Goal: Task Accomplishment & Management: Complete application form

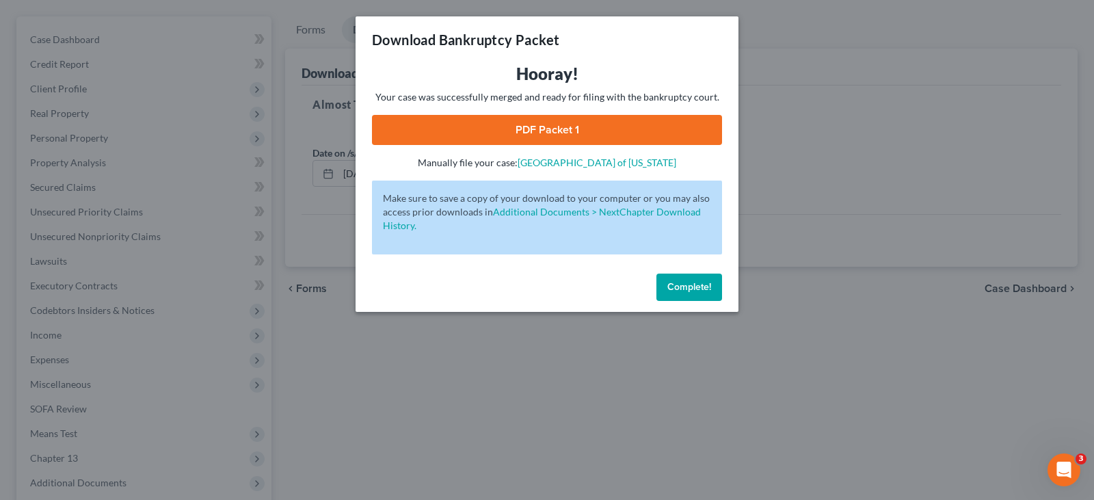
click at [714, 283] on button "Complete!" at bounding box center [690, 287] width 66 height 27
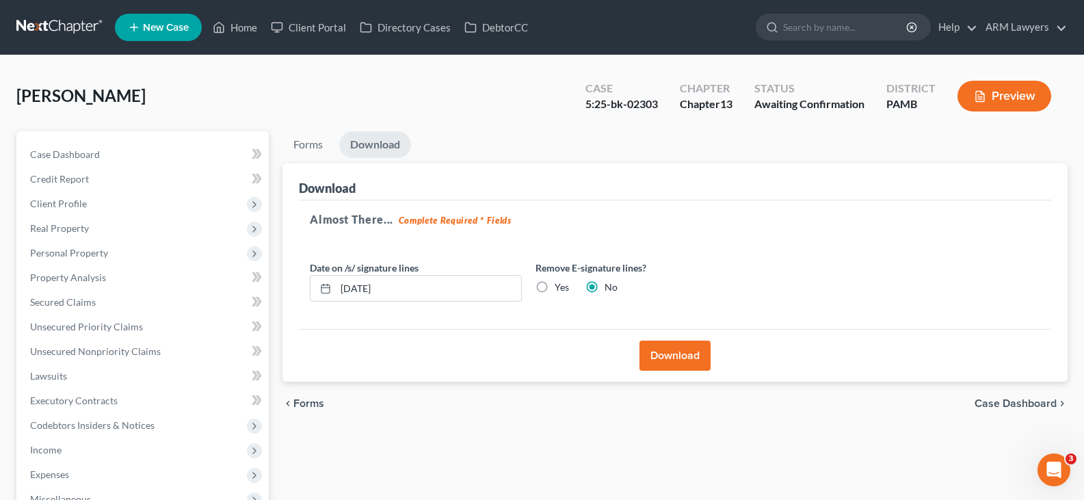
click at [73, 34] on link at bounding box center [60, 27] width 88 height 25
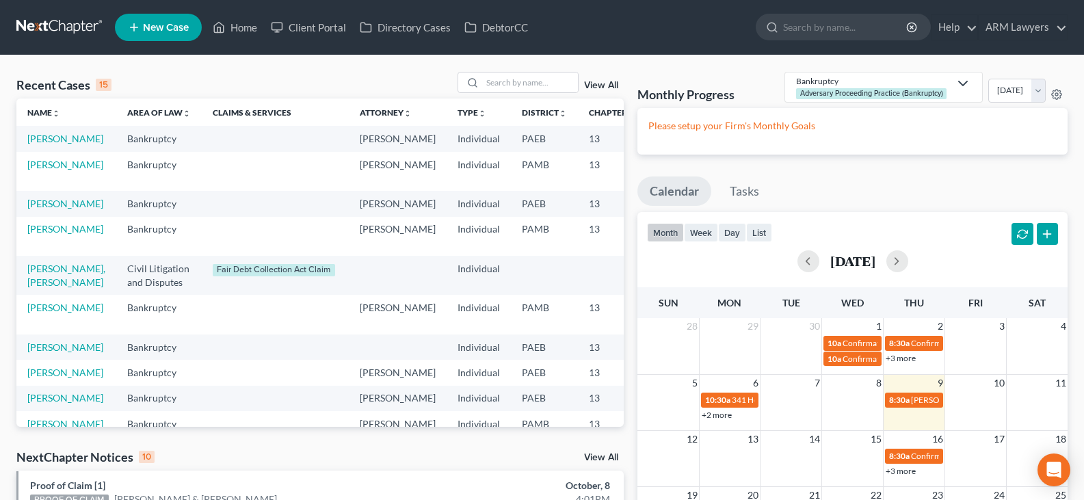
click at [607, 81] on link "View All" at bounding box center [601, 86] width 34 height 10
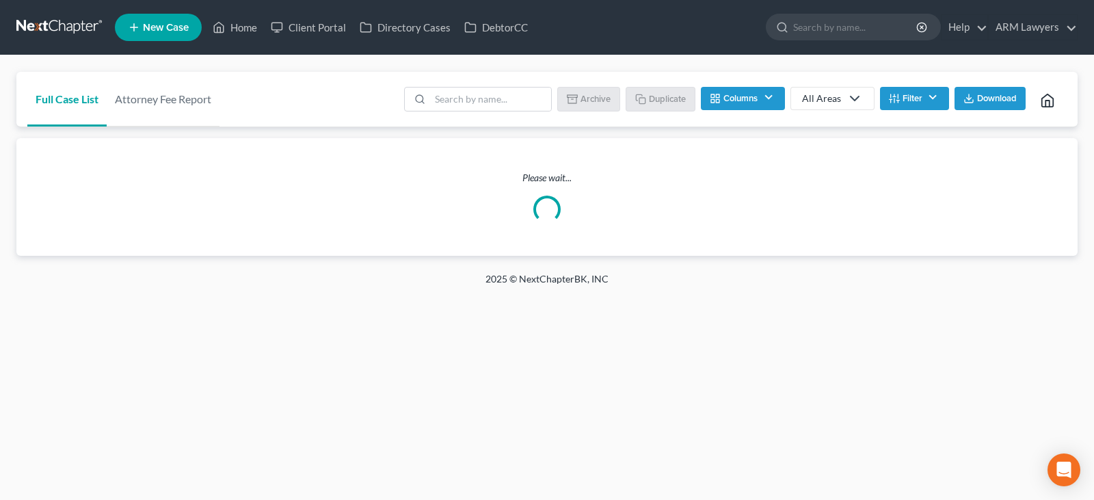
click at [607, 81] on div "Batch Download Archive Un-archive Duplicate Columns Attorney Case Number Area O…" at bounding box center [731, 99] width 671 height 55
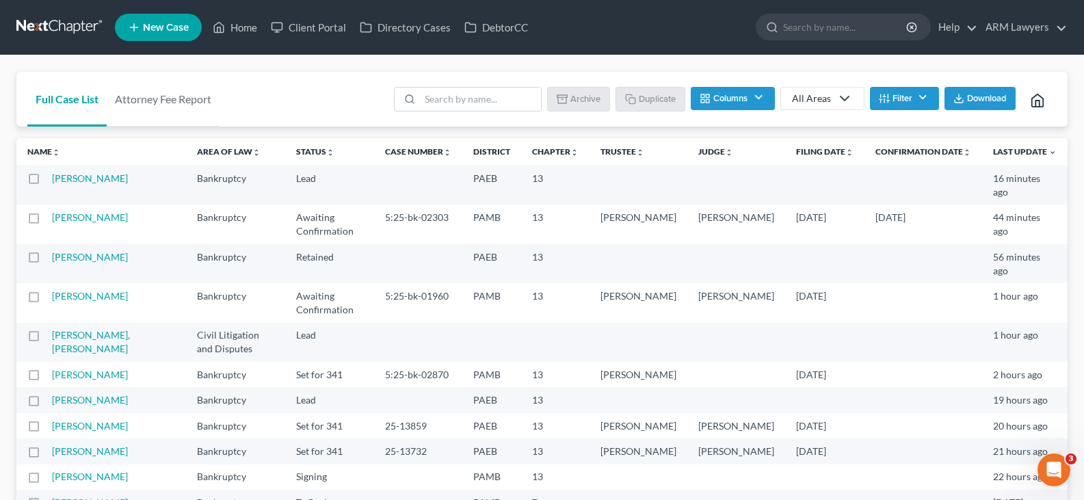
click at [846, 100] on icon at bounding box center [845, 98] width 16 height 16
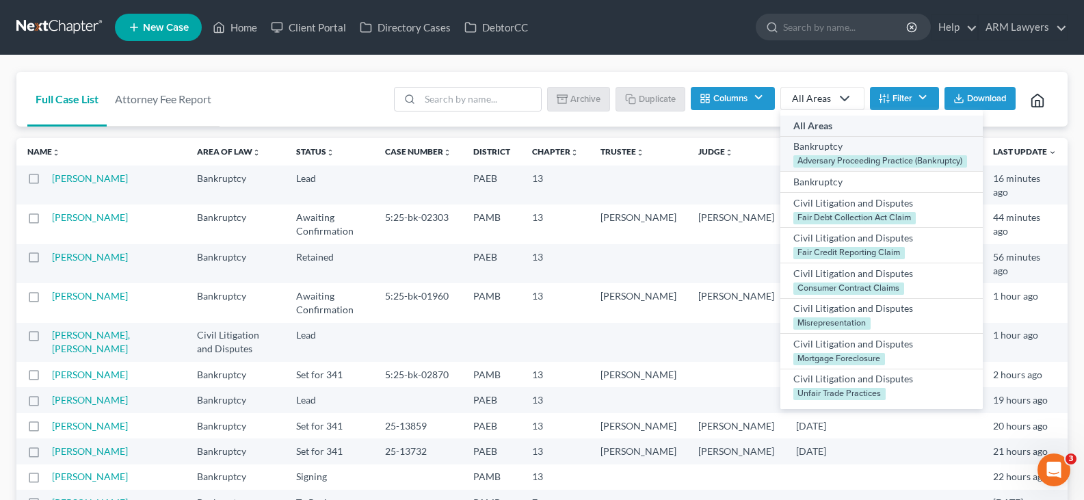
click at [845, 142] on div "Bankruptcy" at bounding box center [881, 147] width 176 height 14
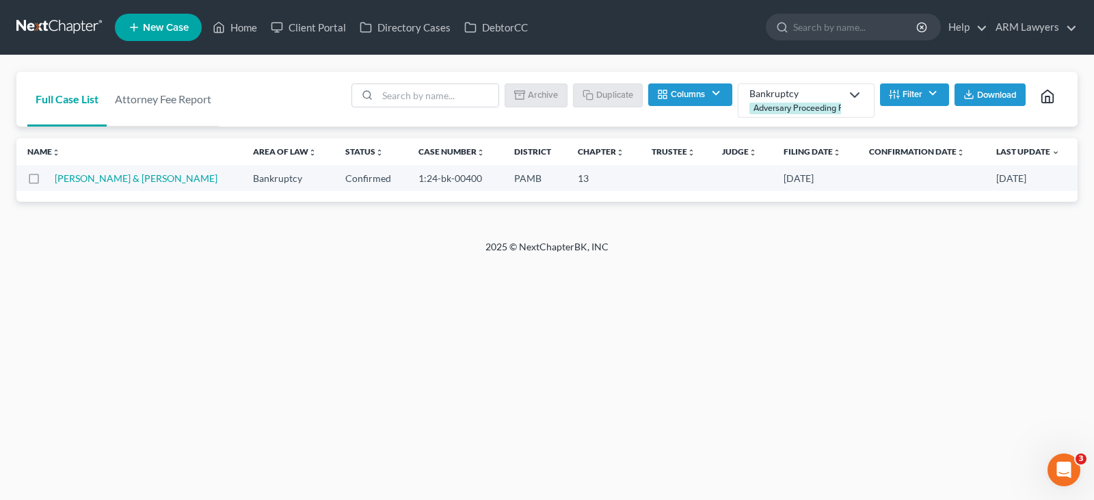
click at [820, 90] on div "Bankruptcy" at bounding box center [796, 94] width 92 height 14
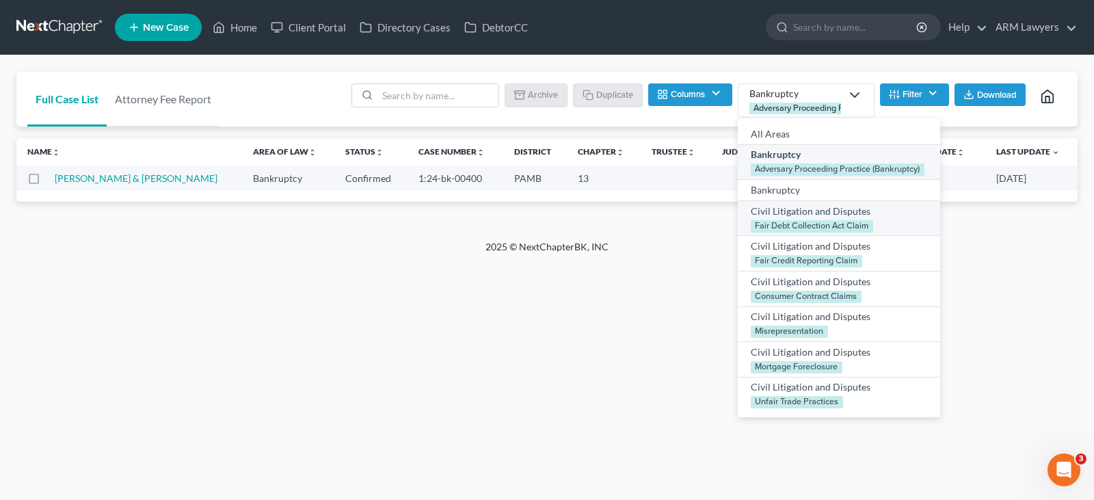
click at [812, 214] on div "Civil Litigation and Disputes" at bounding box center [839, 211] width 176 height 14
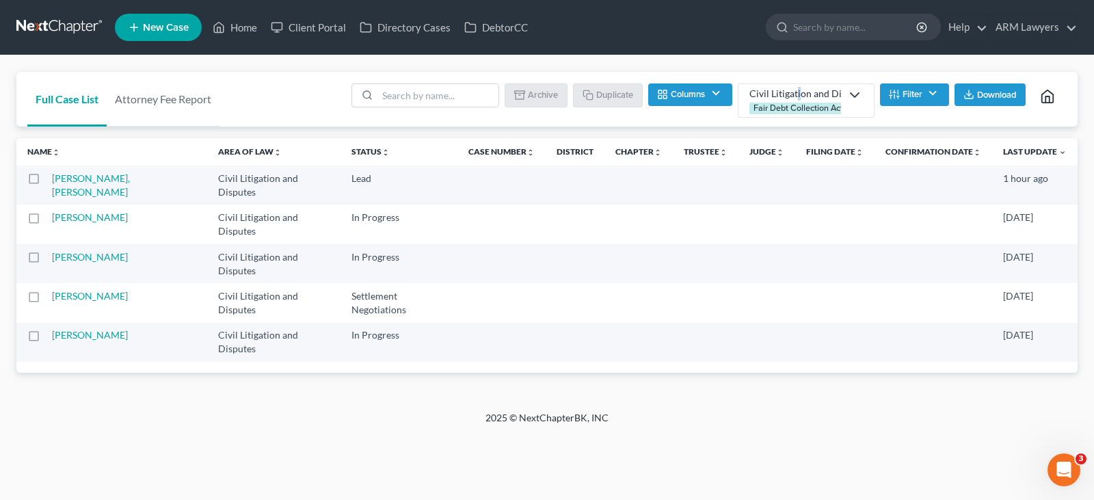
click at [797, 92] on div "Civil Litigation and Disputes" at bounding box center [796, 94] width 92 height 14
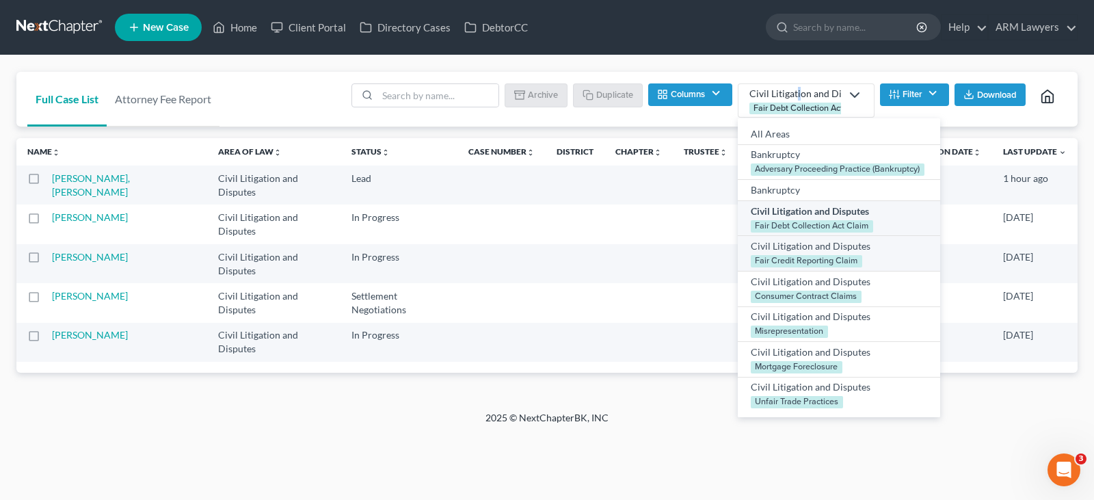
click at [798, 254] on link "Civil Litigation and Disputes Fair Credit Reporting Claim" at bounding box center [839, 254] width 202 height 36
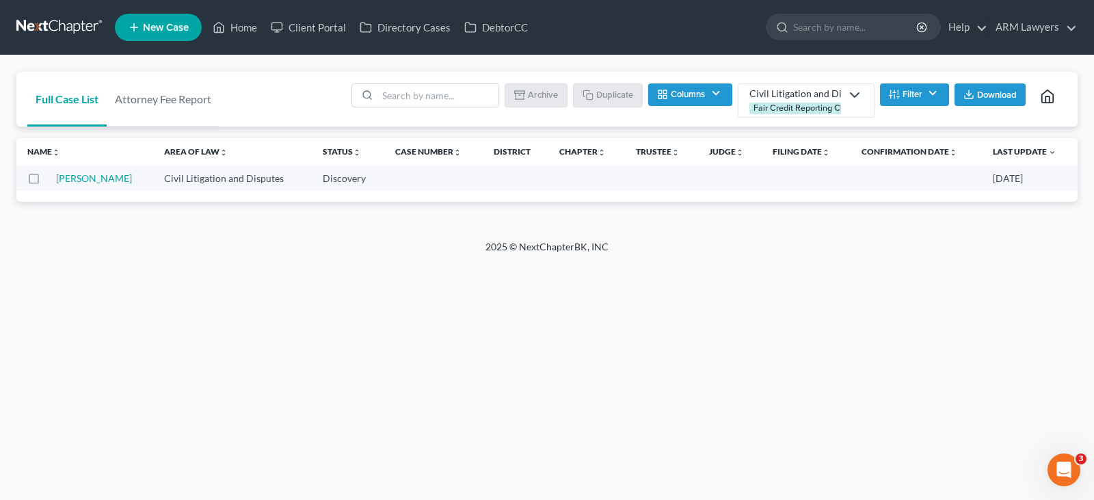
click at [825, 90] on div "Civil Litigation and Disputes" at bounding box center [796, 94] width 92 height 14
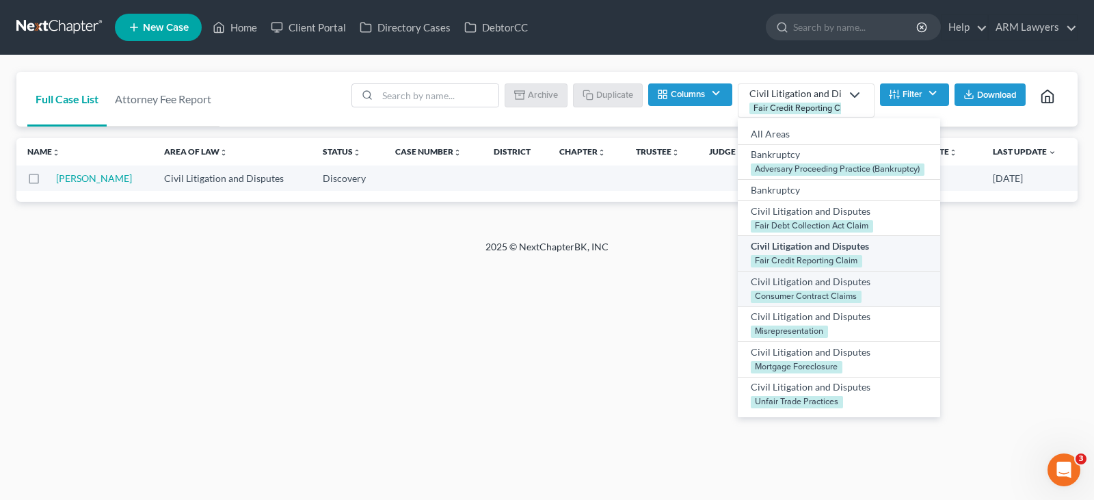
click at [818, 285] on div "Civil Litigation and Disputes" at bounding box center [839, 281] width 176 height 14
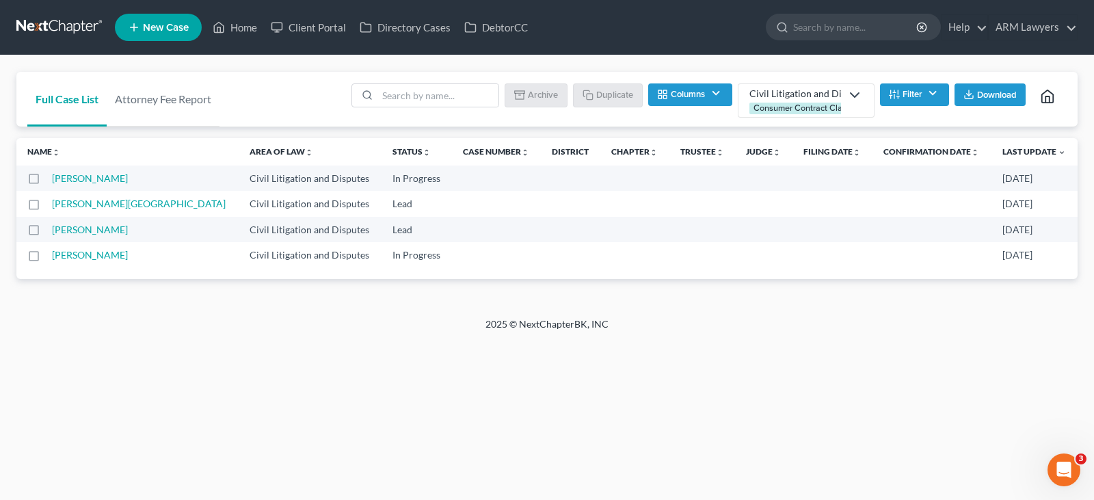
click at [99, 235] on td "Fontones, Ralph" at bounding box center [145, 229] width 186 height 25
click at [95, 231] on link "Fontones, Ralph" at bounding box center [90, 230] width 76 height 12
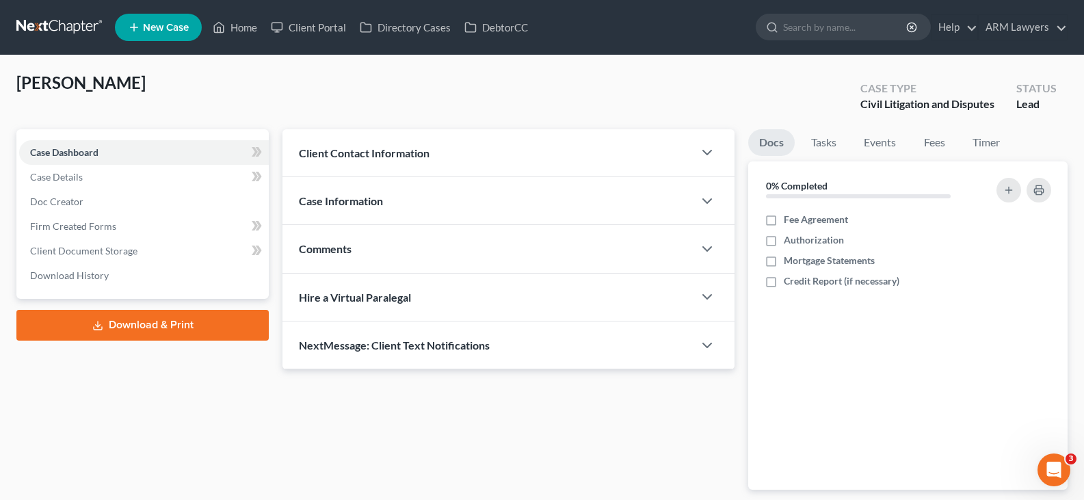
click at [394, 207] on div "Case Information" at bounding box center [488, 200] width 411 height 47
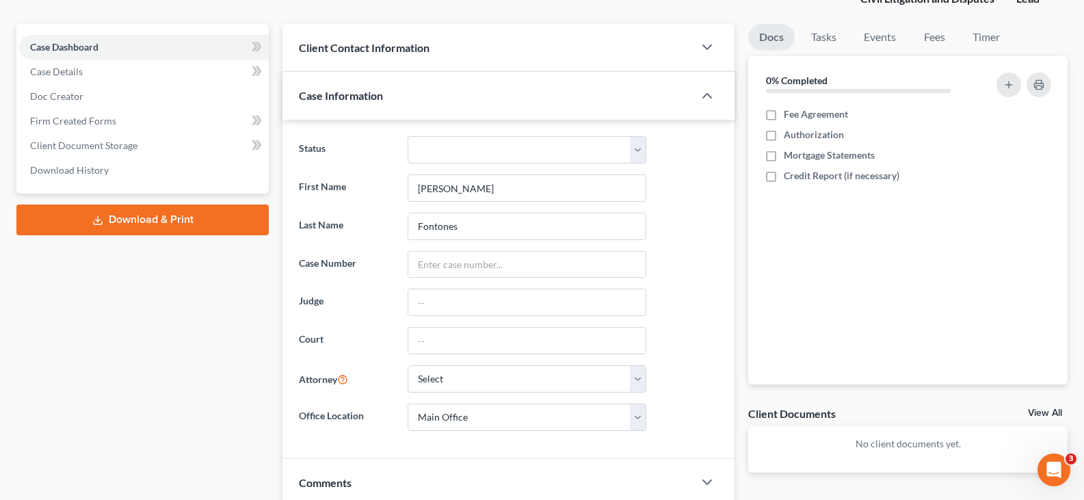
scroll to position [261, 0]
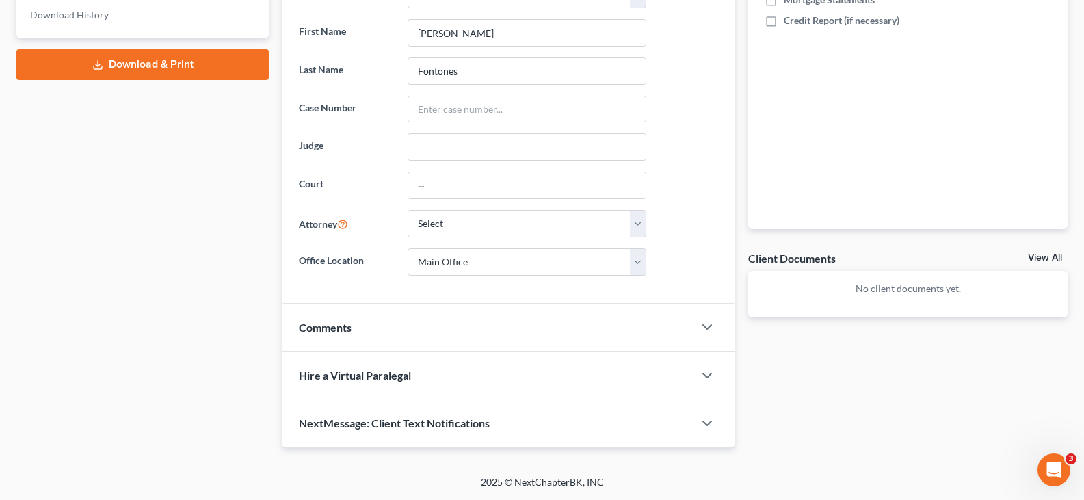
click at [369, 325] on div "Comments" at bounding box center [488, 327] width 411 height 47
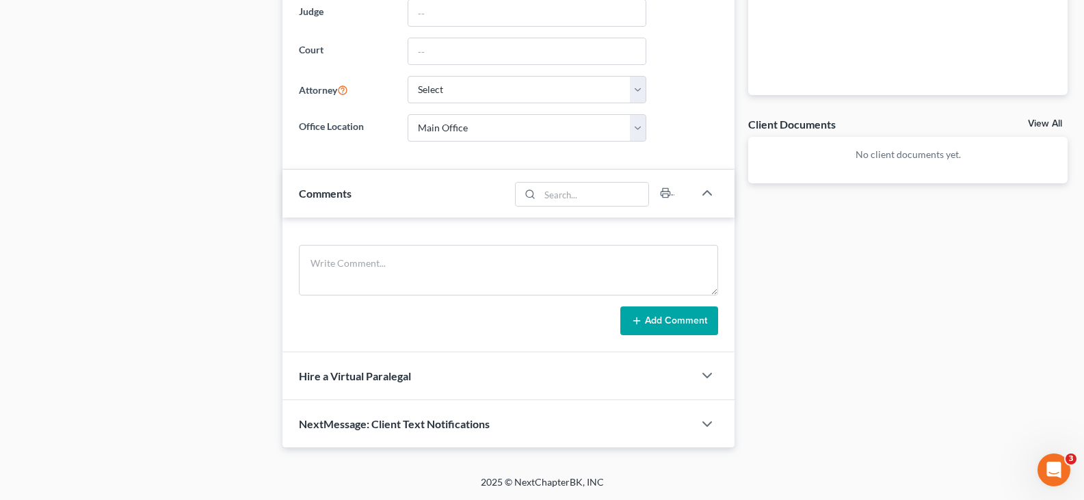
scroll to position [0, 0]
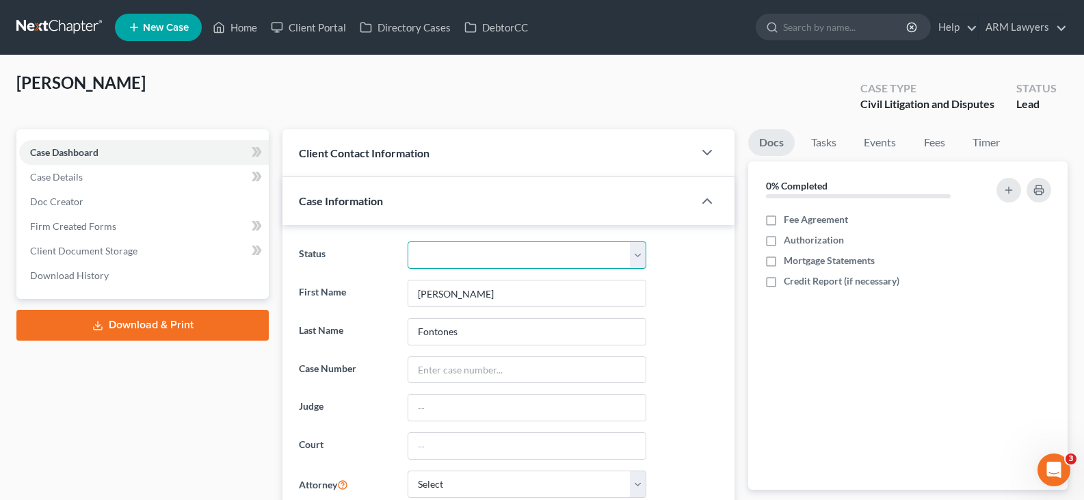
click at [475, 254] on select "Answer Due Awaiting Confirmation Awaiting Discharge Confirmed Could Not Contact…" at bounding box center [527, 254] width 239 height 27
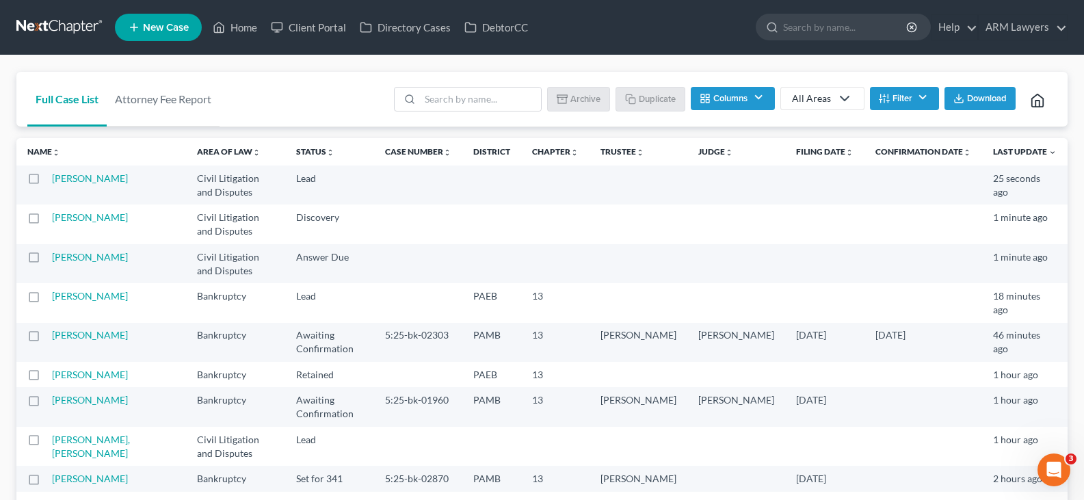
click at [890, 100] on button "Filter" at bounding box center [904, 98] width 69 height 23
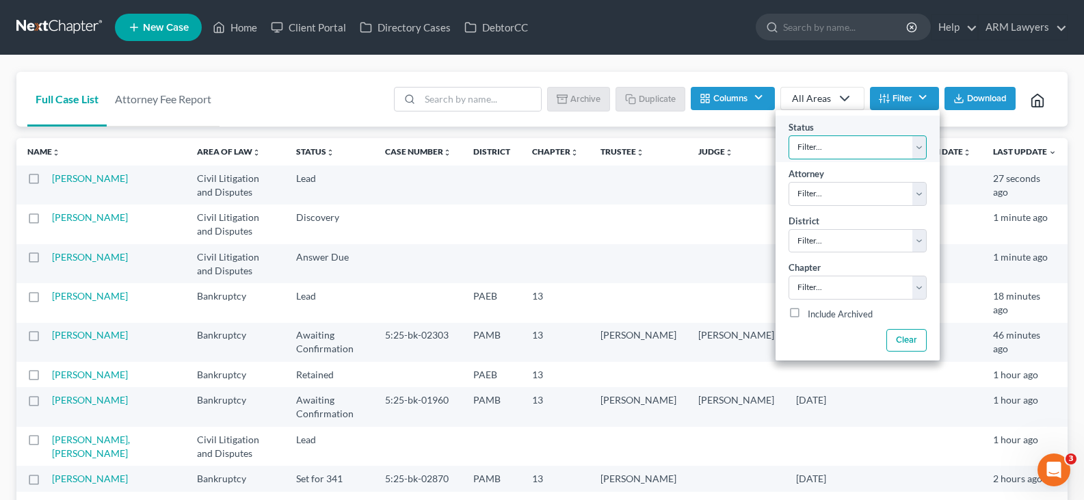
click at [839, 150] on select "Filter... Answer Due Awaiting Confirmation Awaiting Discharge Confirmed Could N…" at bounding box center [858, 147] width 138 height 24
drag, startPoint x: 839, startPoint y: 150, endPoint x: 897, endPoint y: 114, distance: 68.9
click at [839, 150] on select "Filter... Answer Due Awaiting Confirmation Awaiting Discharge Confirmed Could N…" at bounding box center [858, 147] width 138 height 24
click at [824, 90] on link "All Areas" at bounding box center [822, 98] width 84 height 23
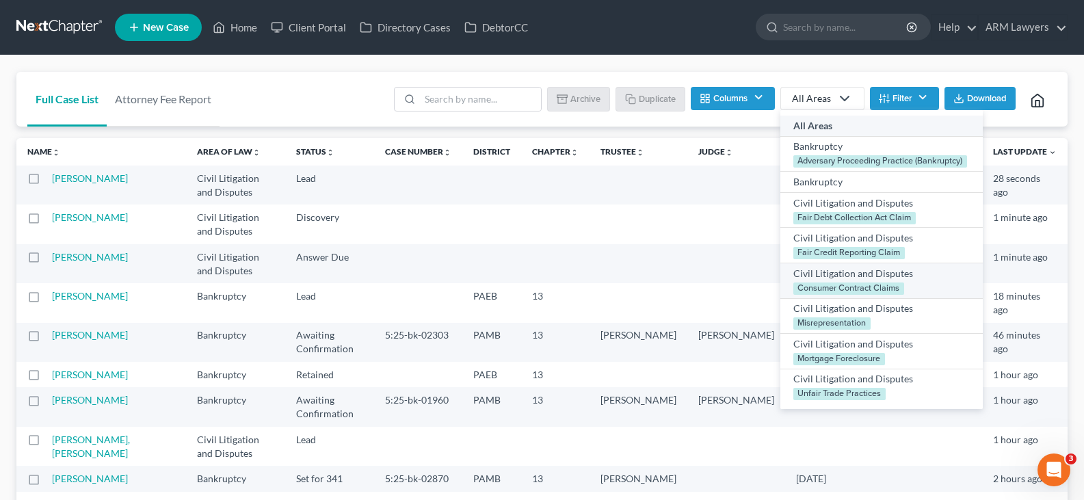
click at [858, 270] on div "Civil Litigation and Disputes" at bounding box center [881, 274] width 176 height 14
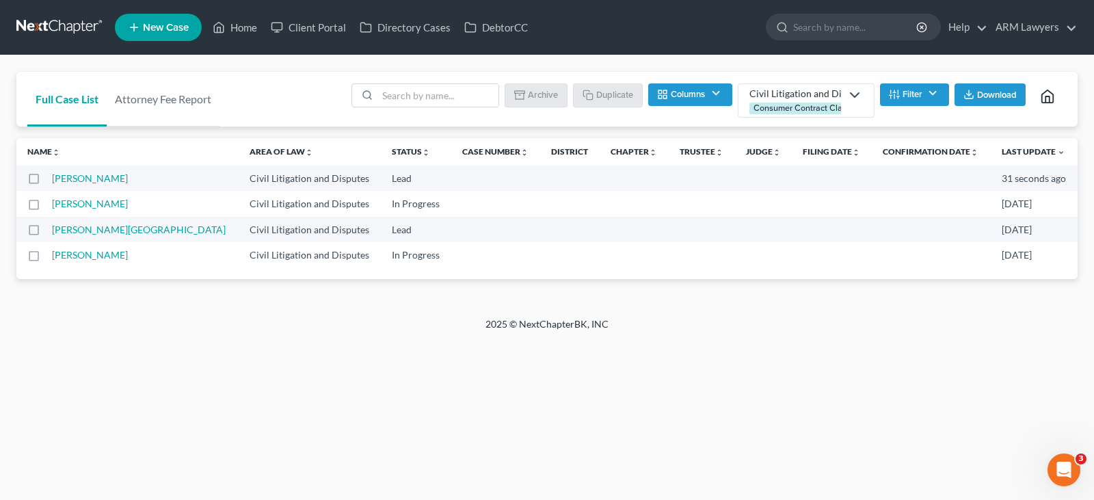
click at [47, 182] on label at bounding box center [47, 182] width 0 height 0
click at [52, 179] on input "checkbox" at bounding box center [56, 176] width 9 height 9
click at [536, 95] on button "Archive" at bounding box center [539, 94] width 62 height 23
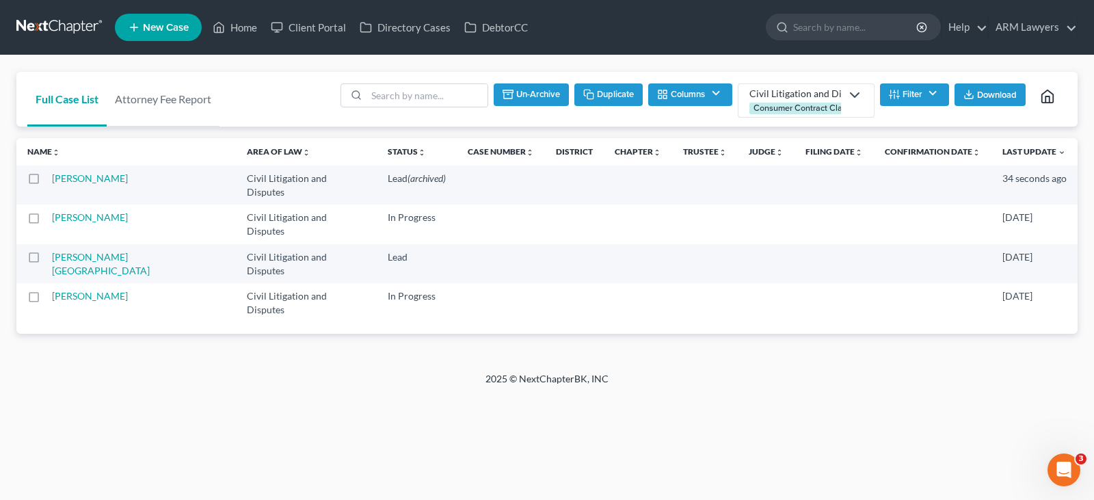
checkbox input "false"
click at [47, 261] on label at bounding box center [47, 261] width 0 height 0
click at [52, 250] on input "checkbox" at bounding box center [56, 254] width 9 height 9
click at [536, 93] on button "Archive" at bounding box center [539, 94] width 62 height 23
checkbox input "false"
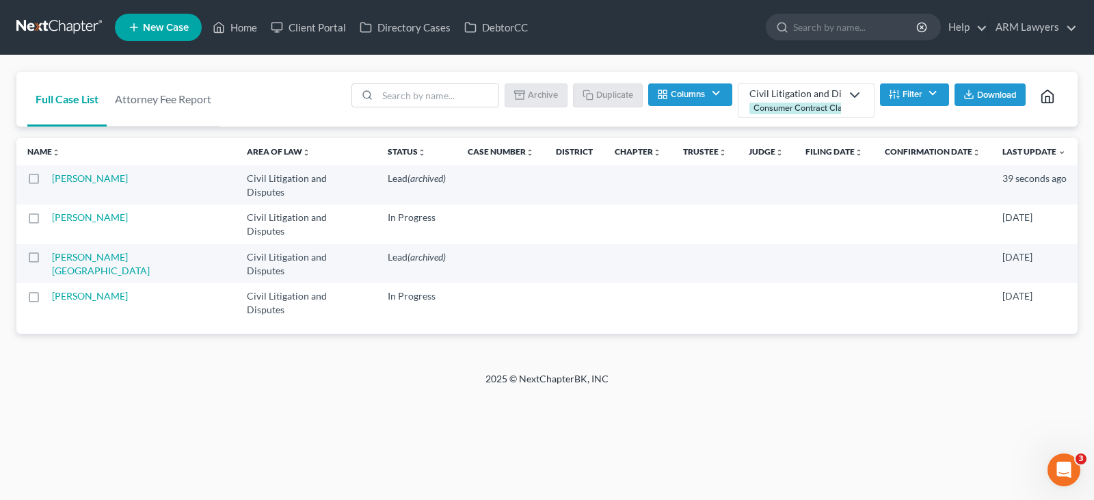
click at [821, 110] on div "Consumer Contract Claims" at bounding box center [805, 109] width 111 height 12
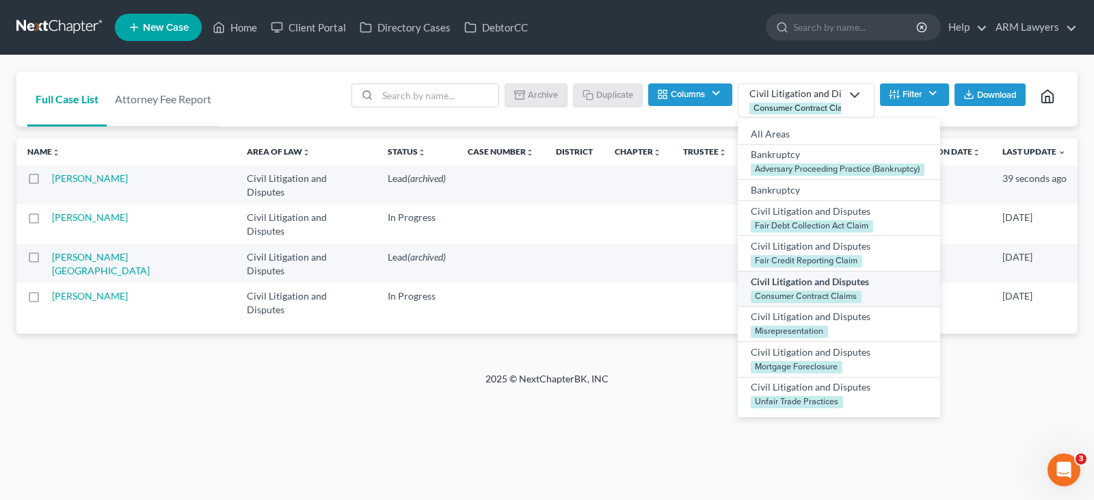
click at [821, 110] on div "Consumer Contract Claims" at bounding box center [805, 109] width 111 height 12
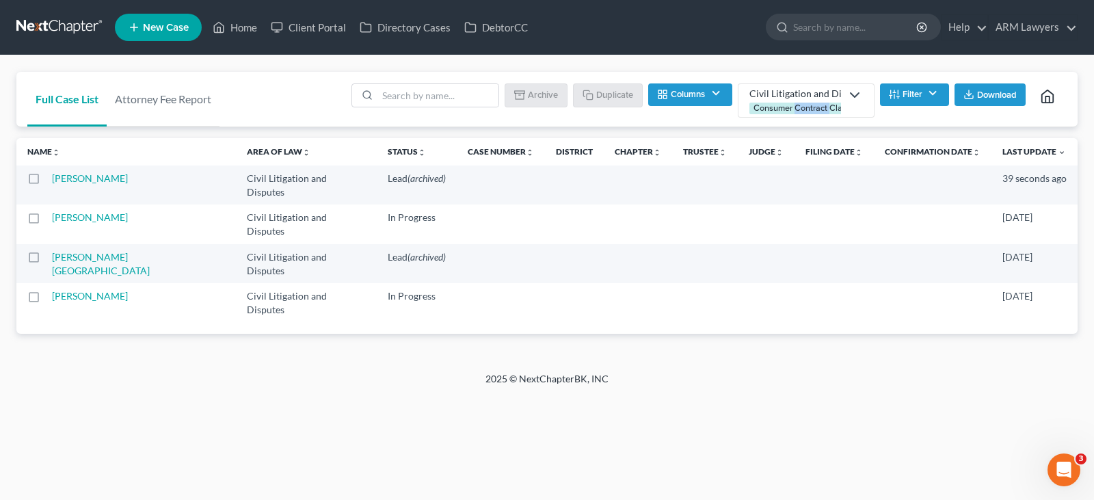
click at [822, 110] on div "Consumer Contract Claims" at bounding box center [805, 109] width 111 height 12
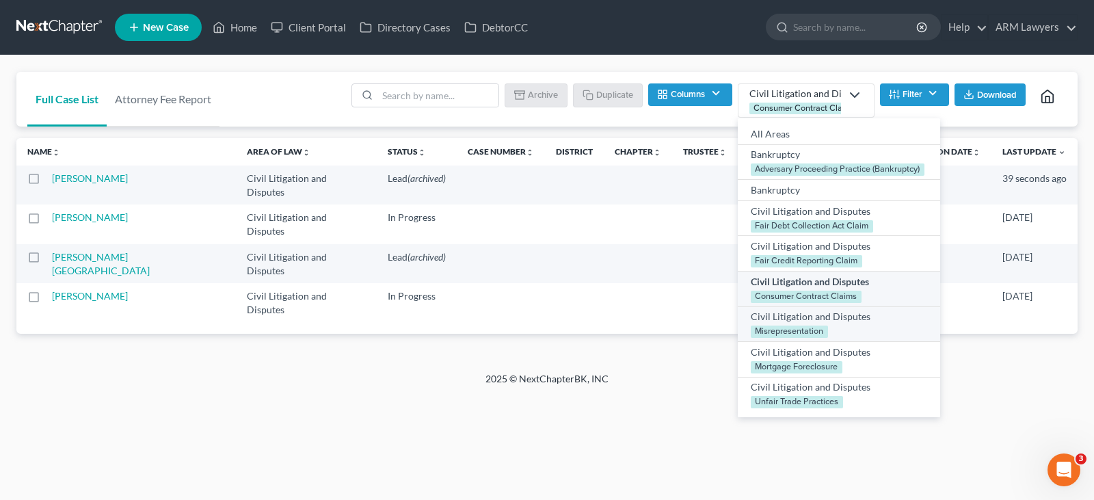
click at [832, 330] on link "Civil Litigation and Disputes Misrepresentation" at bounding box center [839, 324] width 202 height 36
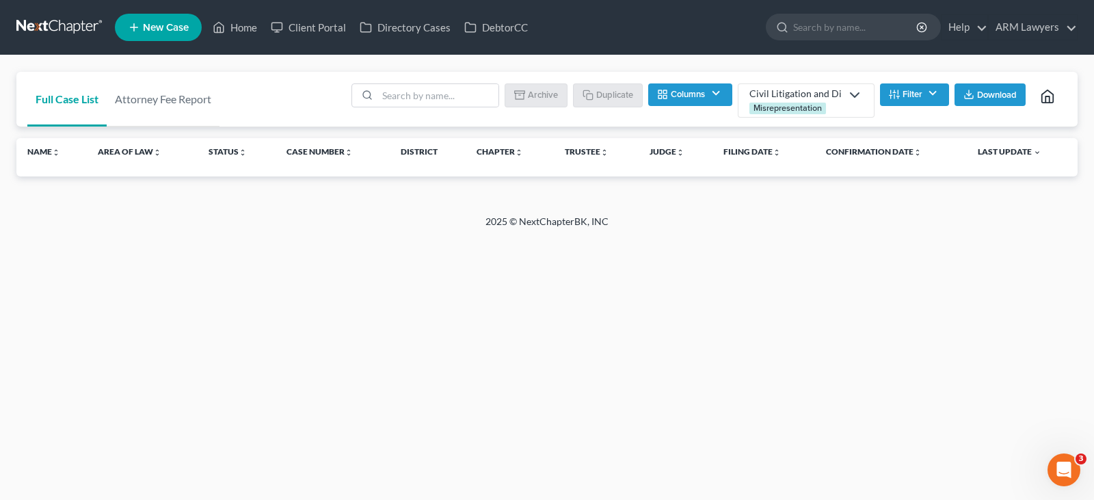
click at [787, 103] on div "Misrepresentation" at bounding box center [788, 109] width 77 height 12
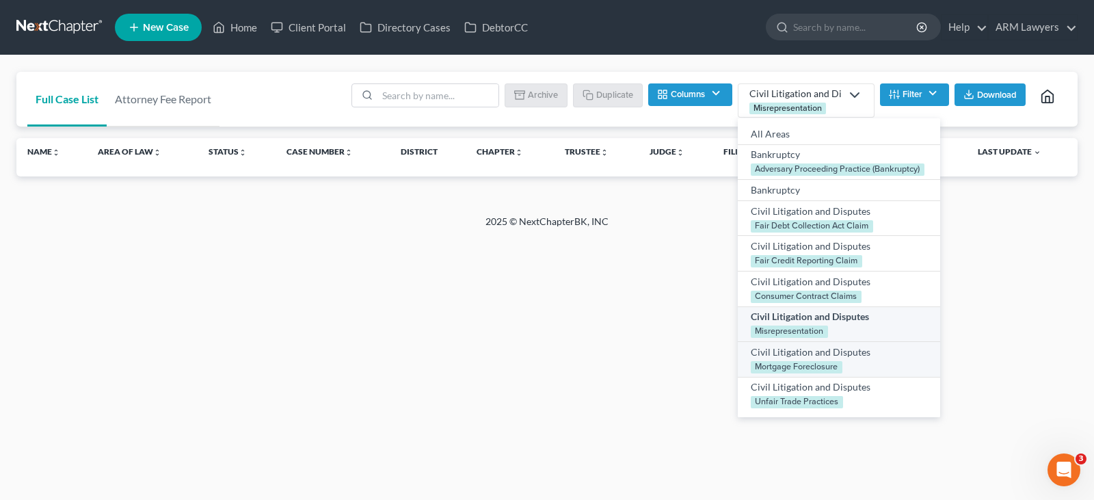
click at [822, 358] on link "Civil Litigation and Disputes Mortgage Foreclosure" at bounding box center [839, 360] width 202 height 36
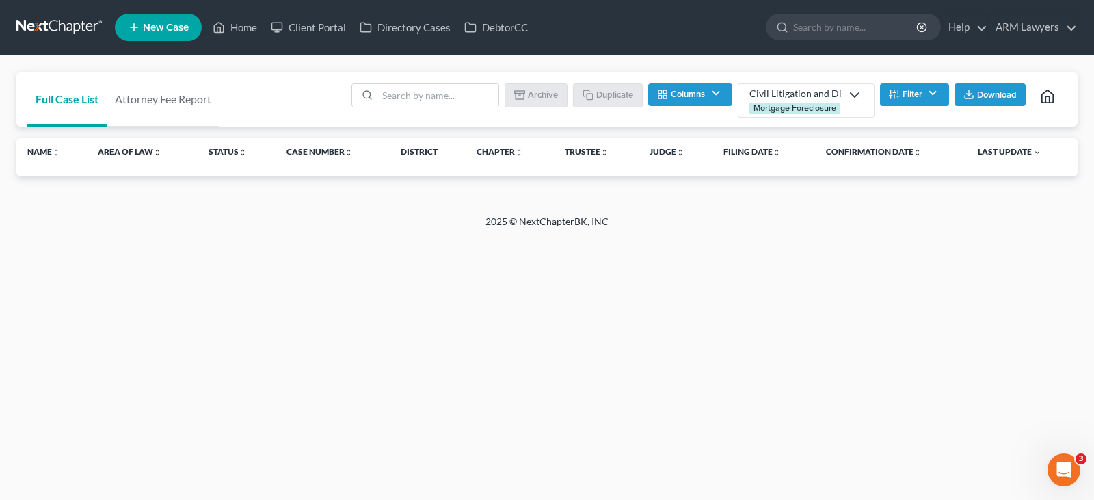
click at [821, 98] on div "Civil Litigation and Disputes" at bounding box center [796, 94] width 92 height 14
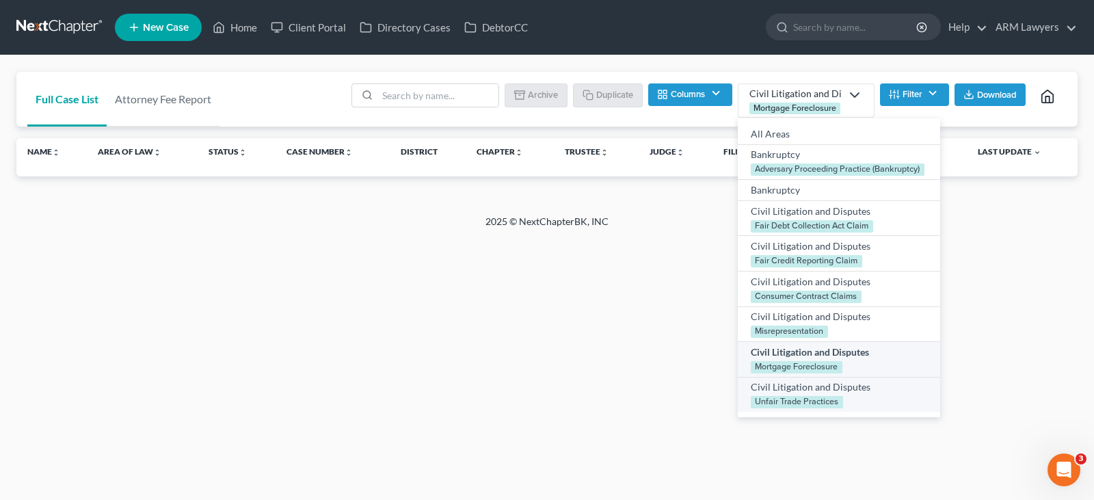
click at [841, 404] on div "Unfair Trade Practices" at bounding box center [797, 402] width 92 height 12
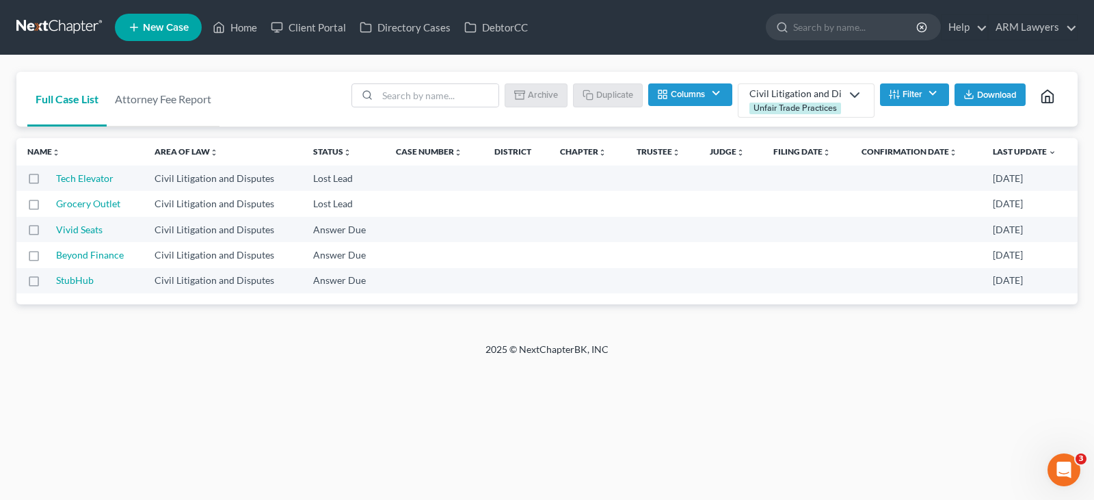
click at [47, 182] on label at bounding box center [47, 182] width 0 height 0
click at [52, 179] on input "checkbox" at bounding box center [56, 176] width 9 height 9
checkbox input "true"
click at [47, 207] on label at bounding box center [47, 207] width 0 height 0
click at [52, 206] on input "checkbox" at bounding box center [56, 201] width 9 height 9
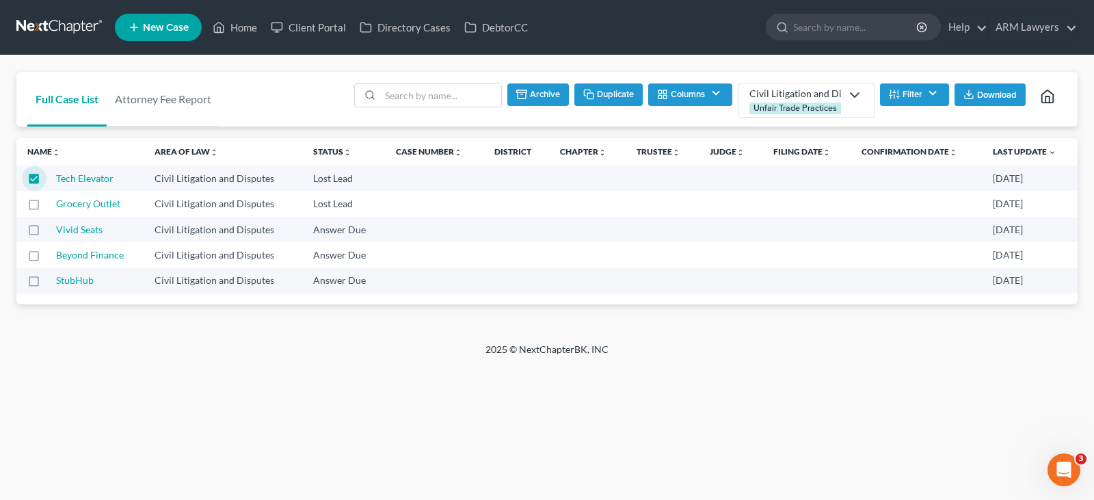
checkbox input "true"
click at [540, 95] on button "Archive" at bounding box center [537, 94] width 62 height 23
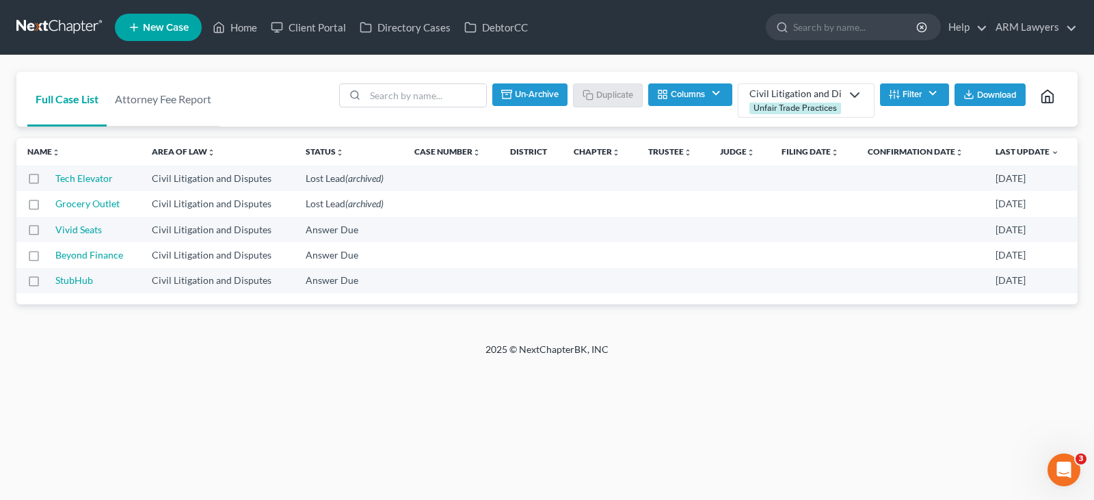
checkbox input "false"
click at [761, 100] on div "Civil Litigation and Disputes Unfair Trade Practices" at bounding box center [796, 101] width 92 height 28
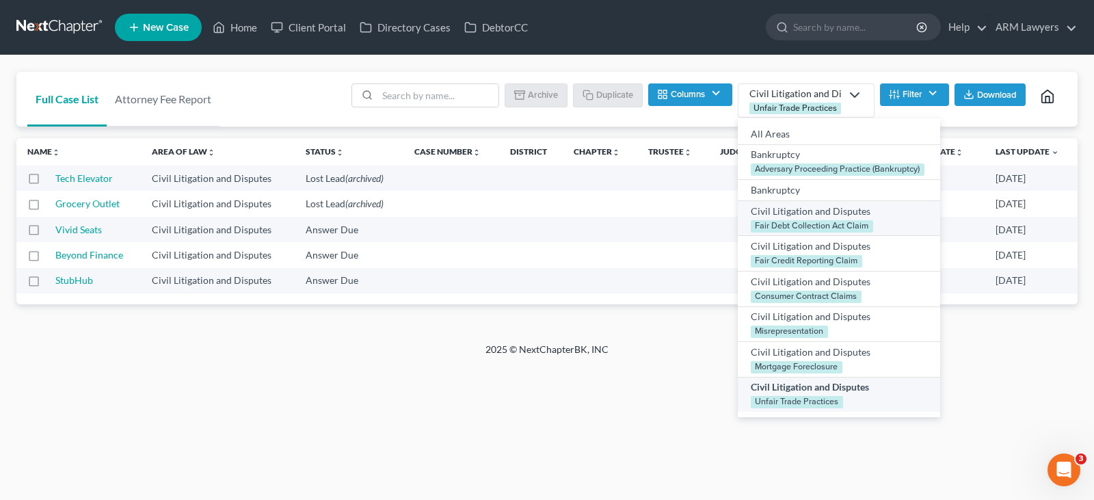
click at [805, 208] on div "Civil Litigation and Disputes" at bounding box center [839, 211] width 176 height 14
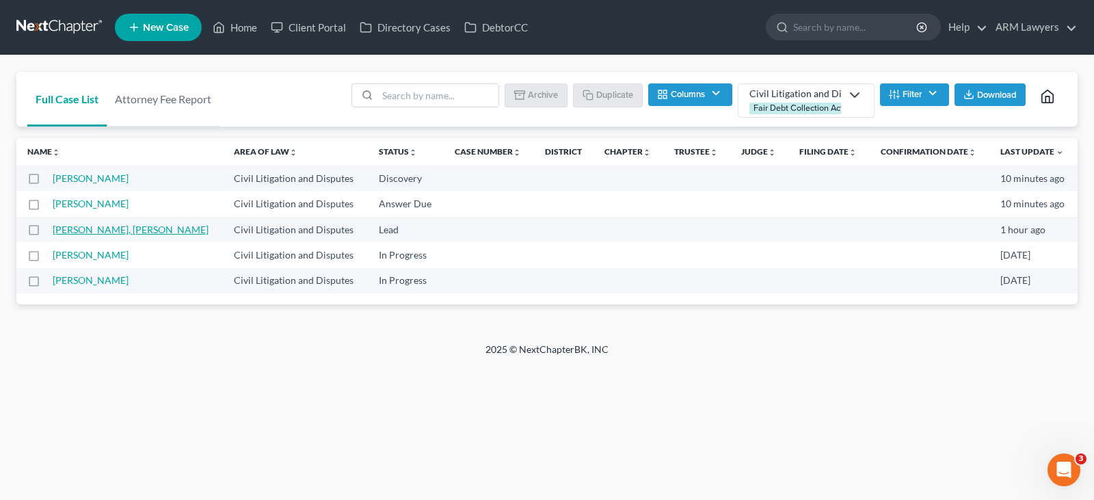
click at [96, 230] on link "Mishoe, Luna" at bounding box center [131, 230] width 156 height 12
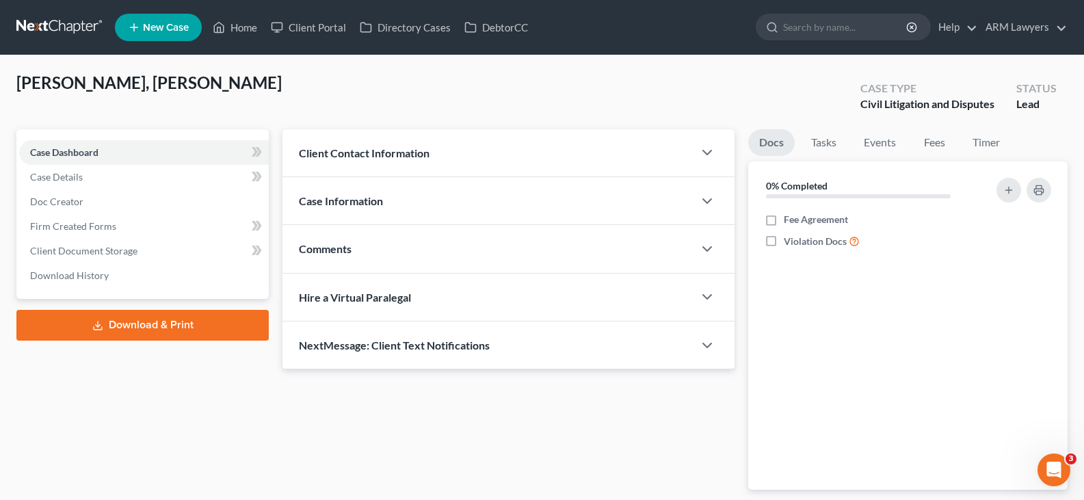
click at [393, 255] on div "Comments" at bounding box center [488, 248] width 411 height 47
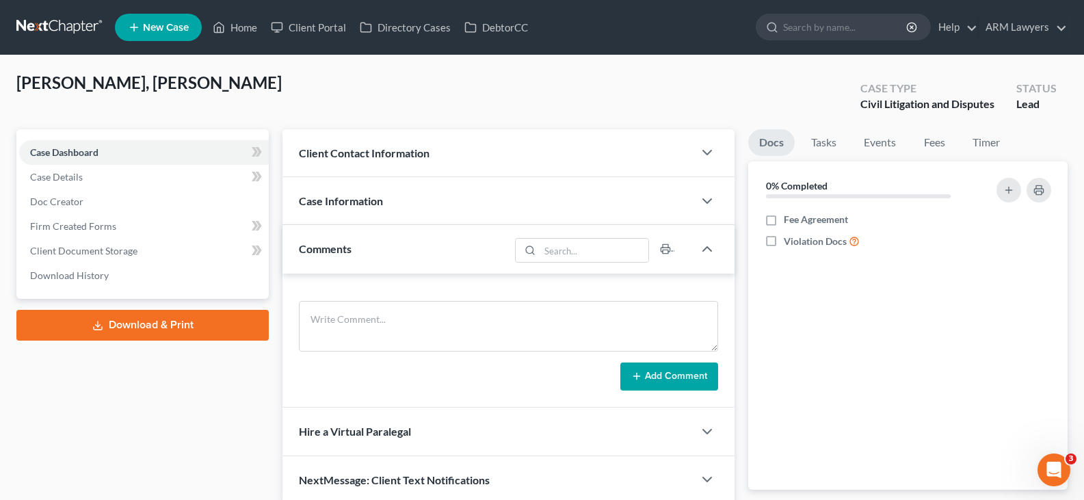
click at [393, 239] on div "Comments" at bounding box center [396, 248] width 227 height 47
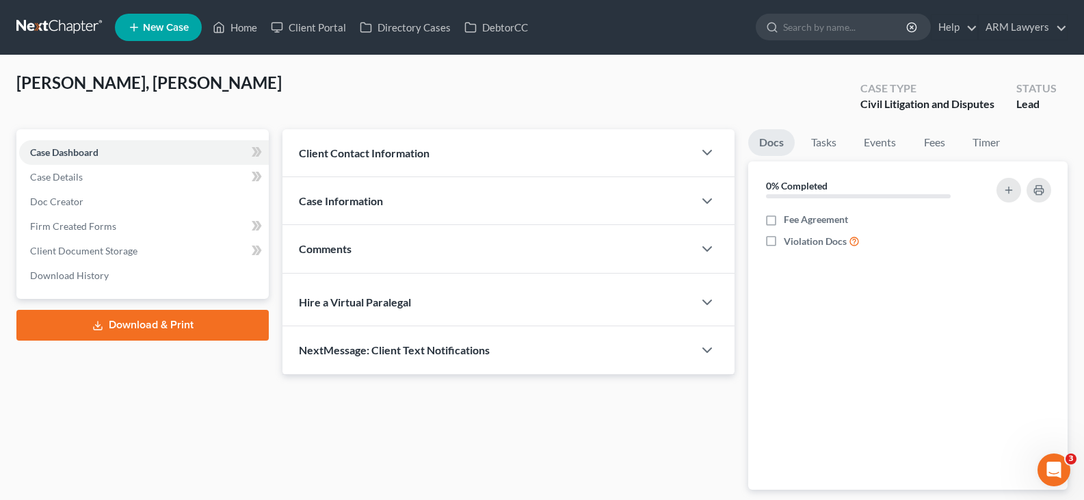
click at [395, 206] on div "Case Information" at bounding box center [488, 200] width 411 height 47
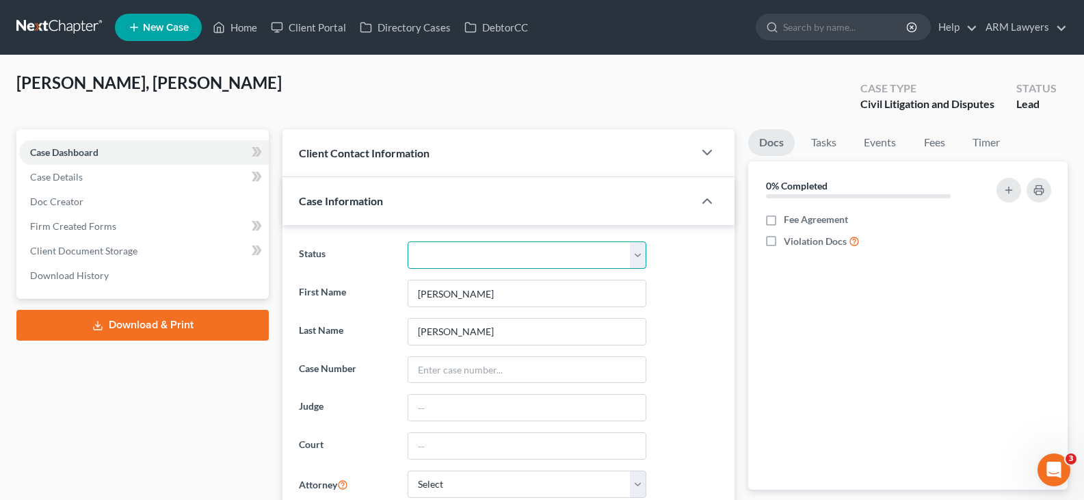
click at [430, 255] on select "Answer Due Awaiting Confirmation Awaiting Discharge Confirmed Could Not Contact…" at bounding box center [527, 254] width 239 height 27
select select "9"
click at [430, 255] on select "Answer Due Awaiting Confirmation Awaiting Discharge Confirmed Could Not Contact…" at bounding box center [527, 254] width 239 height 27
click at [168, 10] on ul "New Case Home Client Portal Directory Cases DebtorCC - No Result - See all resu…" at bounding box center [591, 28] width 953 height 36
click at [175, 25] on span "New Case" at bounding box center [166, 28] width 46 height 10
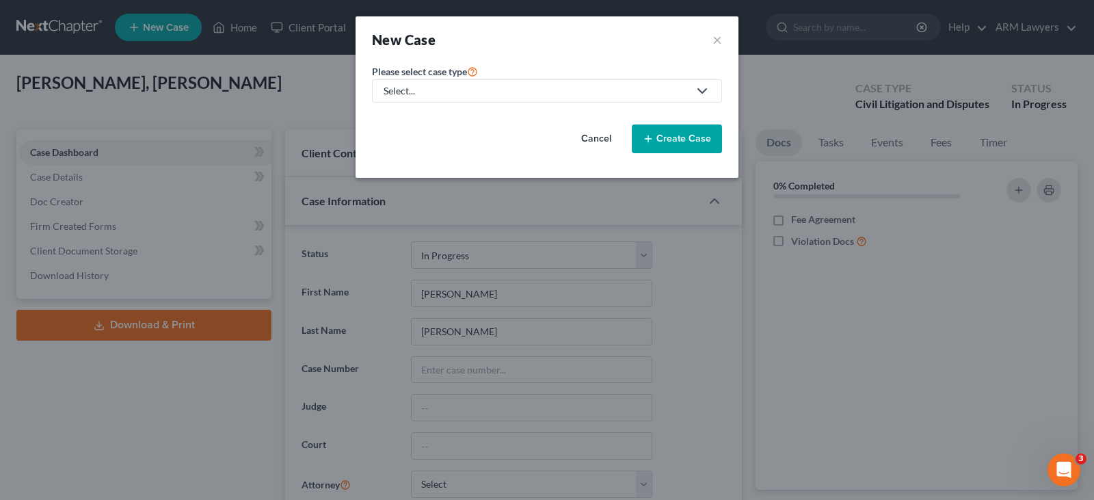
click at [490, 96] on div "Select..." at bounding box center [536, 91] width 305 height 14
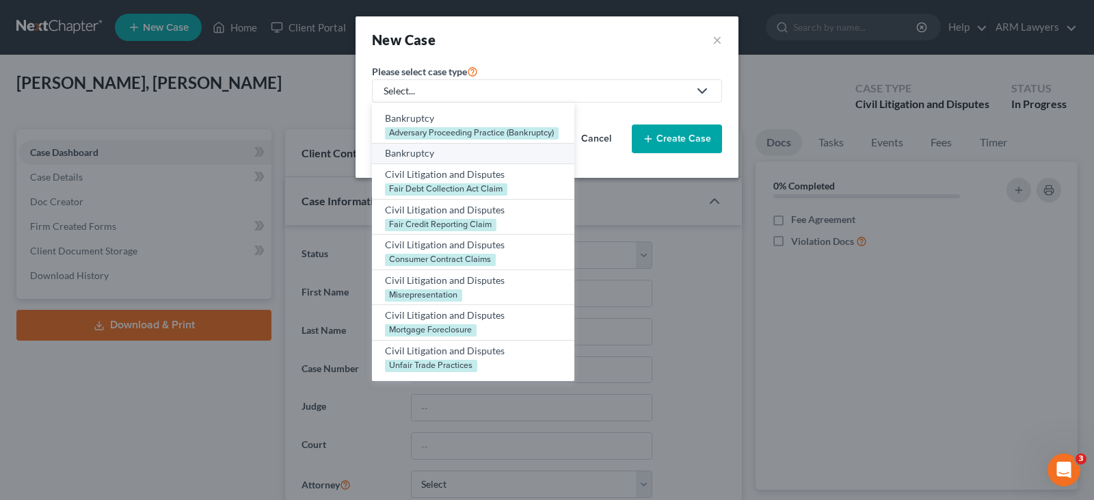
click at [445, 152] on div "Bankruptcy" at bounding box center [473, 153] width 176 height 14
select select "68"
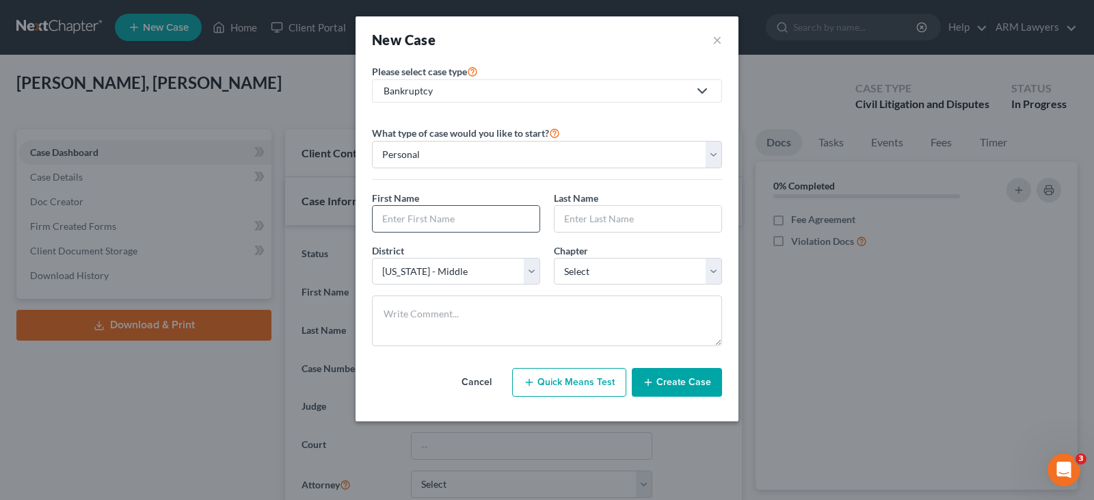
click at [448, 216] on input "text" at bounding box center [456, 219] width 167 height 26
paste input "Lindsey April"
click at [420, 220] on input "Lindsey April" at bounding box center [456, 219] width 167 height 26
click at [418, 220] on input "Lindsey April" at bounding box center [456, 219] width 167 height 26
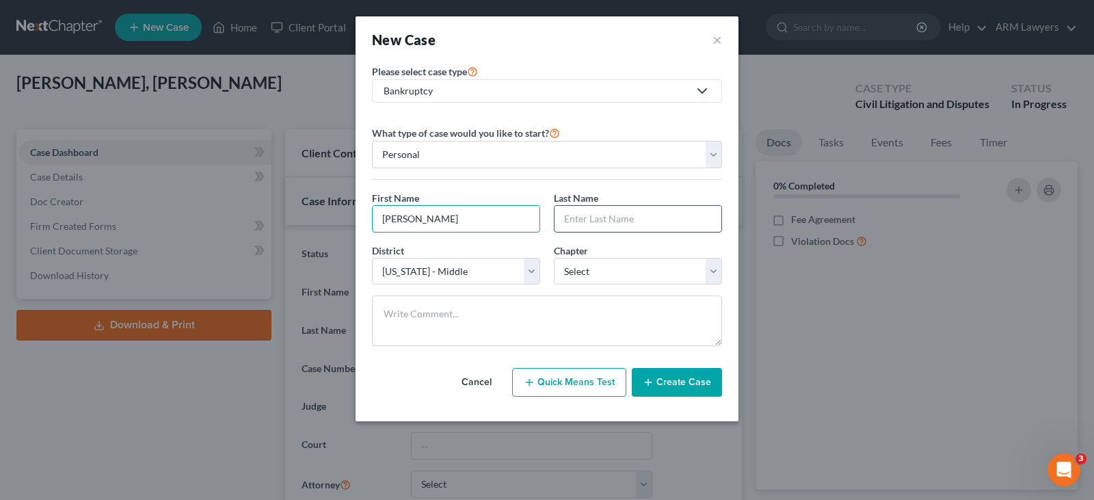
type input "Lindsey"
click at [618, 226] on input "text" at bounding box center [638, 219] width 167 height 26
paste input "April"
type input "April"
click at [697, 378] on button "Create Case" at bounding box center [677, 382] width 90 height 29
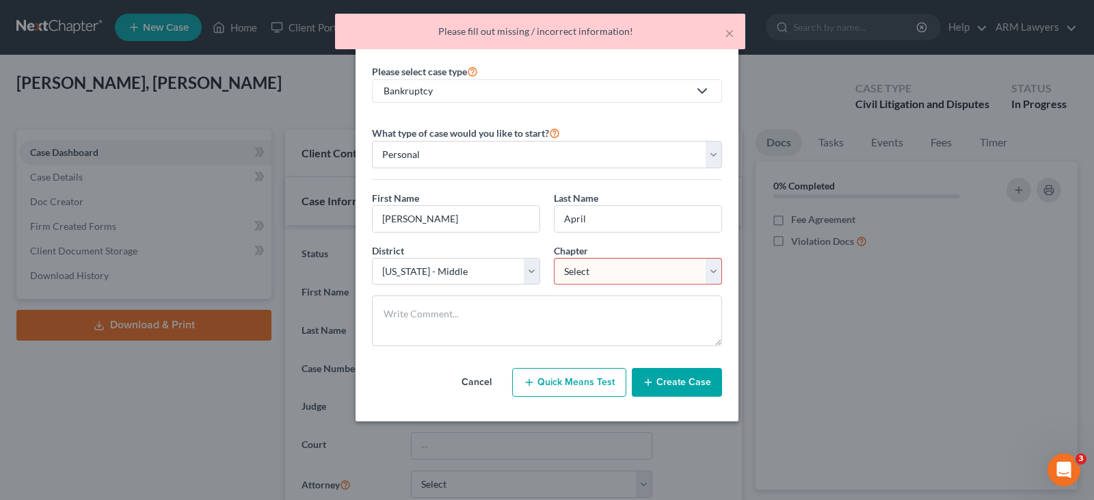
click at [645, 280] on select "Select 7 11 12 13" at bounding box center [638, 271] width 168 height 27
select select "0"
click at [554, 258] on select "Select 7 11 12 13" at bounding box center [638, 271] width 168 height 27
click at [692, 396] on button "Create Case" at bounding box center [677, 382] width 90 height 29
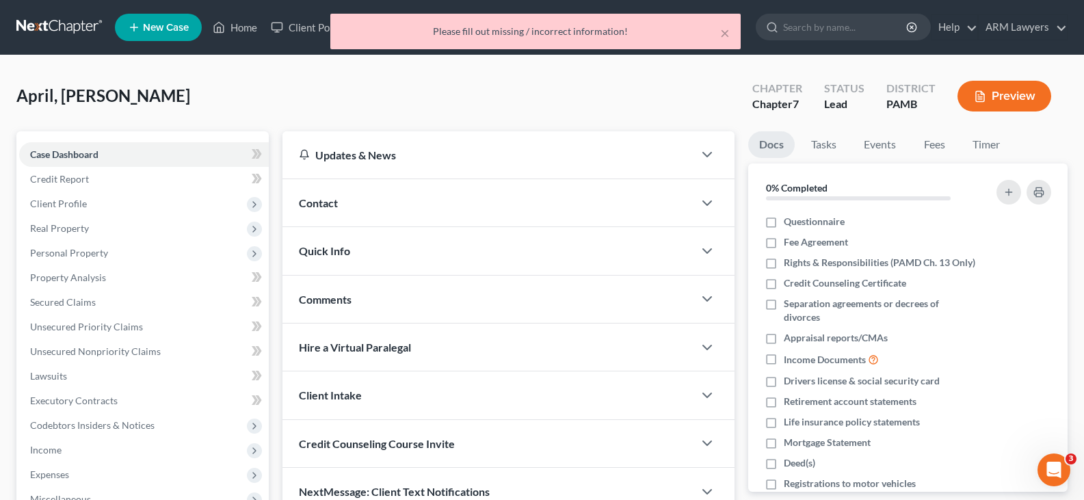
click at [392, 208] on div "Contact" at bounding box center [488, 202] width 411 height 47
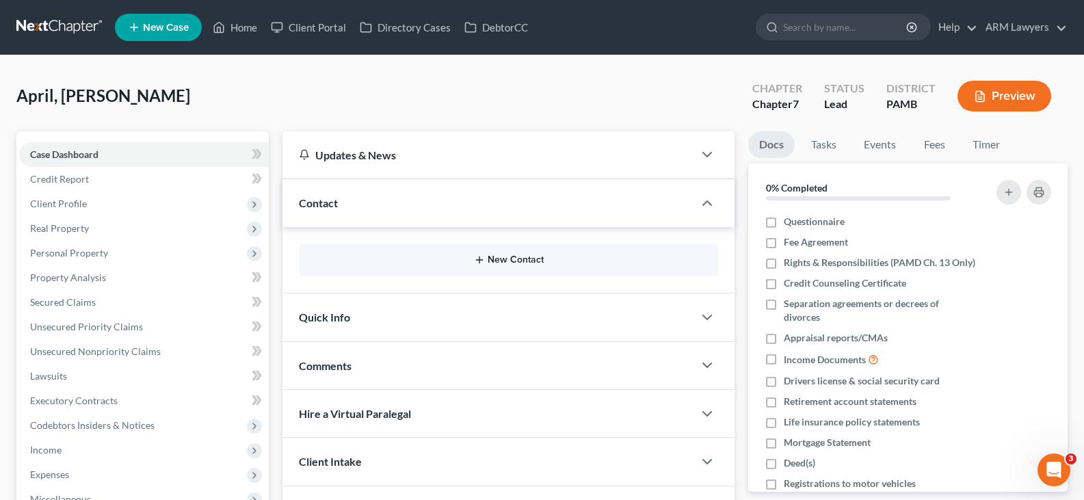
click at [512, 255] on button "New Contact" at bounding box center [508, 259] width 397 height 11
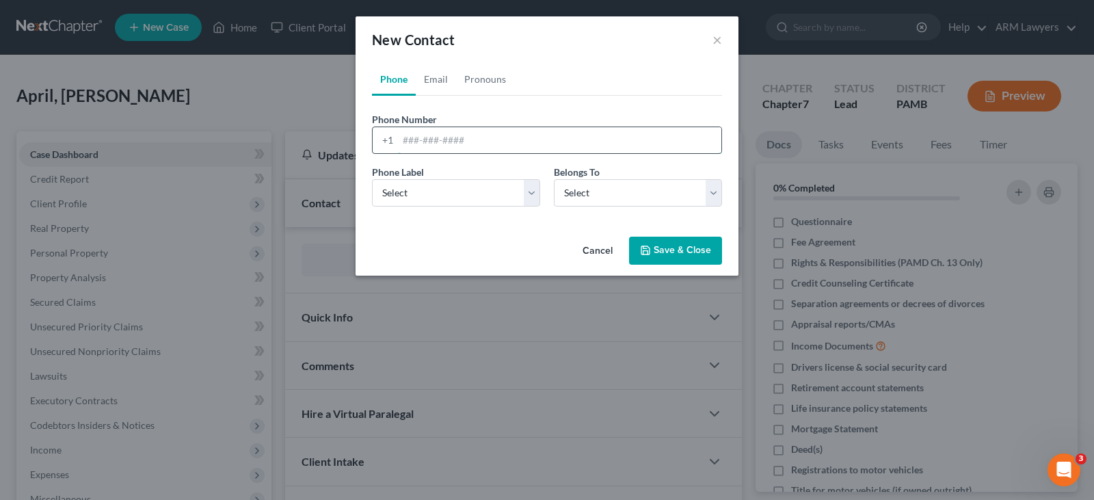
click at [475, 132] on input "tel" at bounding box center [560, 140] width 324 height 26
paste input "610-505-4862"
type input "610-505-4862"
click at [453, 191] on select "Select Mobile Home Work Other" at bounding box center [456, 192] width 168 height 27
select select "0"
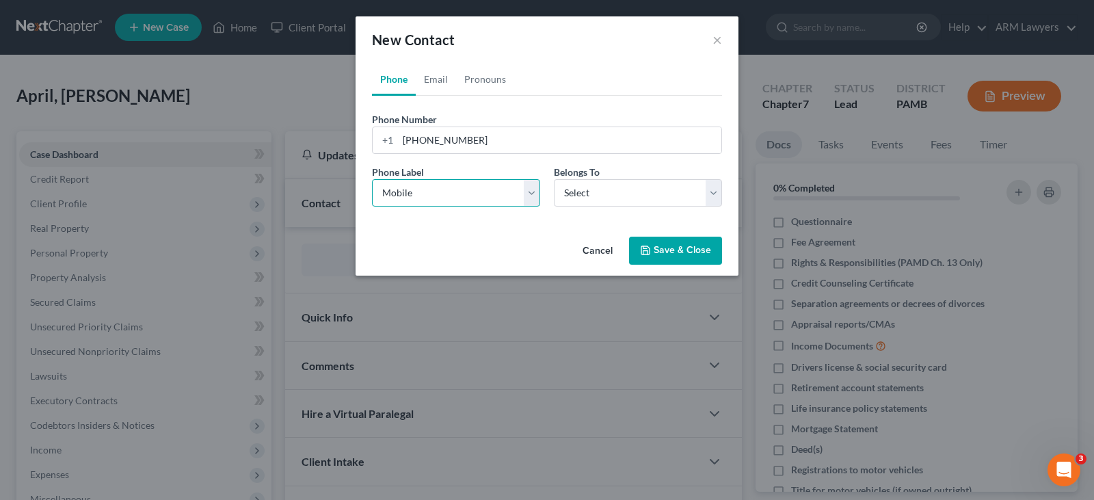
click at [372, 179] on select "Select Mobile Home Work Other" at bounding box center [456, 192] width 168 height 27
click at [697, 196] on select "Select Client Other" at bounding box center [638, 192] width 168 height 27
select select "0"
click at [554, 179] on select "Select Client Other" at bounding box center [638, 192] width 168 height 27
select select "0"
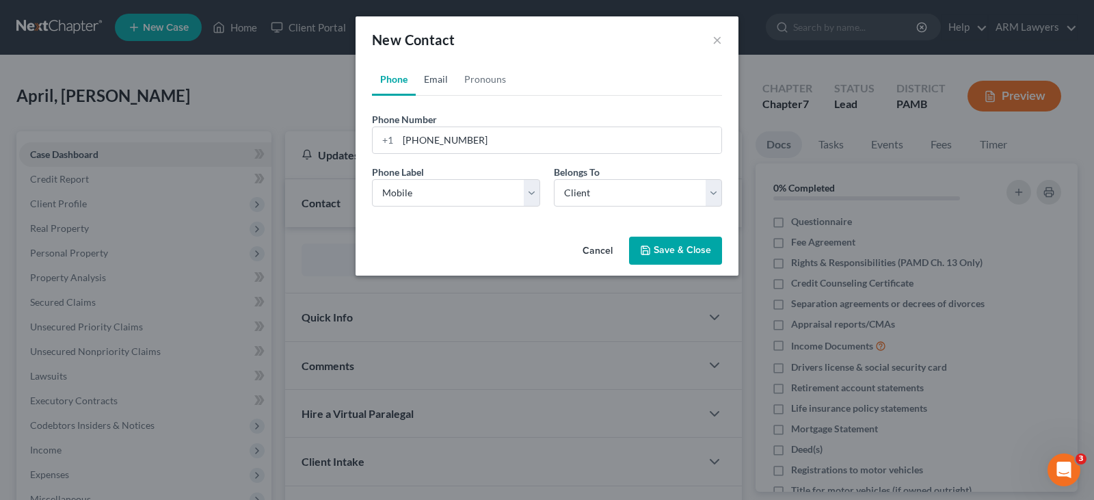
click at [431, 87] on link "Email" at bounding box center [436, 79] width 40 height 33
click at [456, 149] on input "email" at bounding box center [560, 140] width 324 height 26
click at [449, 137] on input "email" at bounding box center [560, 140] width 324 height 26
paste input "Lindsey April <lnapril86@gmail.com>"
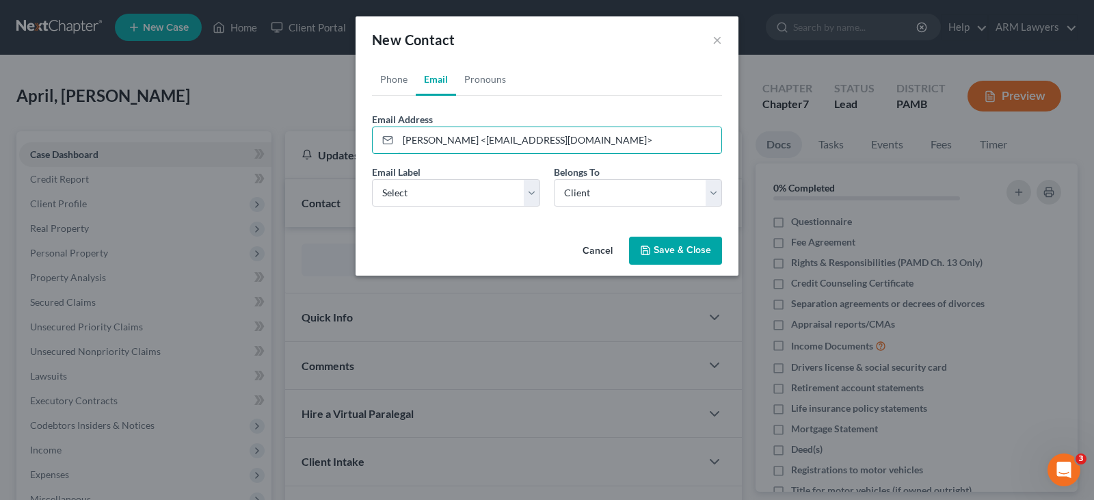
drag, startPoint x: 464, startPoint y: 142, endPoint x: 334, endPoint y: 137, distance: 130.1
click at [335, 137] on div "New Contact × Phone Email Pronouns Phone Number * +1 610-505-4862 Ext. Phone La…" at bounding box center [547, 250] width 1094 height 500
click at [572, 140] on input "lnapril86@gmail.com>" at bounding box center [560, 140] width 324 height 26
type input "lnapril86@gmail.com"
click at [674, 257] on button "Save & Close" at bounding box center [675, 251] width 93 height 29
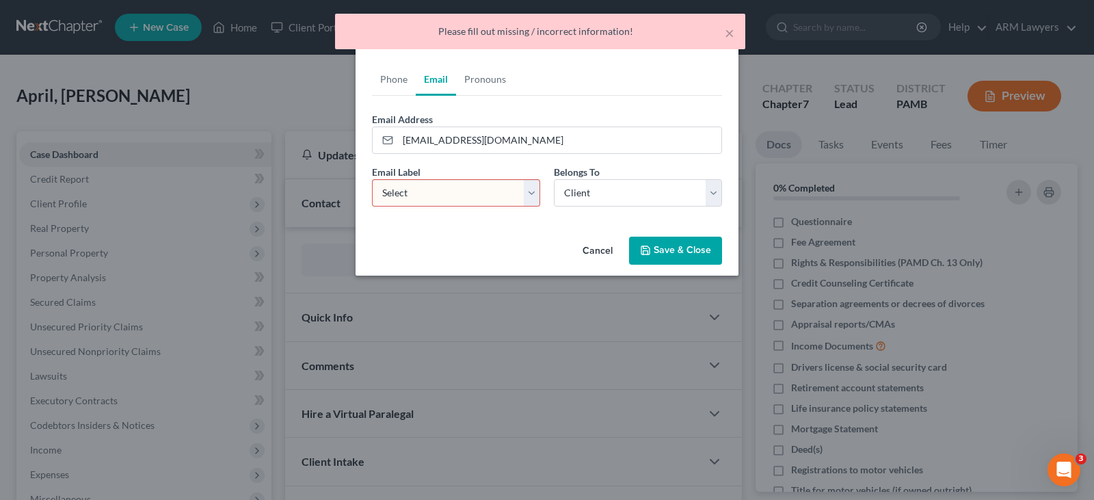
click at [423, 196] on select "Select Home Work Other" at bounding box center [456, 192] width 168 height 27
select select "0"
click at [372, 179] on select "Select Home Work Other" at bounding box center [456, 192] width 168 height 27
click at [699, 242] on button "Save & Close" at bounding box center [675, 251] width 93 height 29
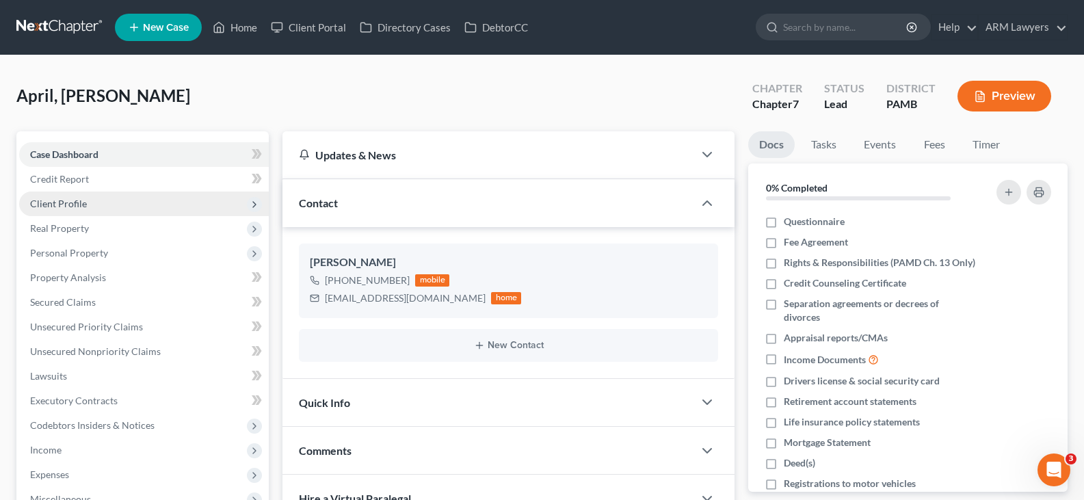
click at [122, 214] on span "Client Profile" at bounding box center [144, 204] width 250 height 25
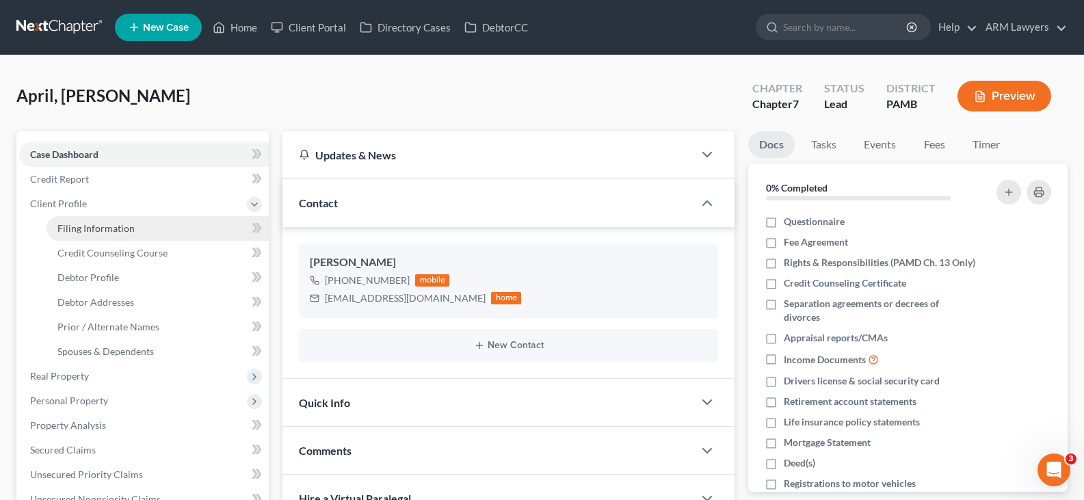
click at [170, 220] on link "Filing Information" at bounding box center [158, 228] width 222 height 25
select select "1"
select select "0"
select select "68"
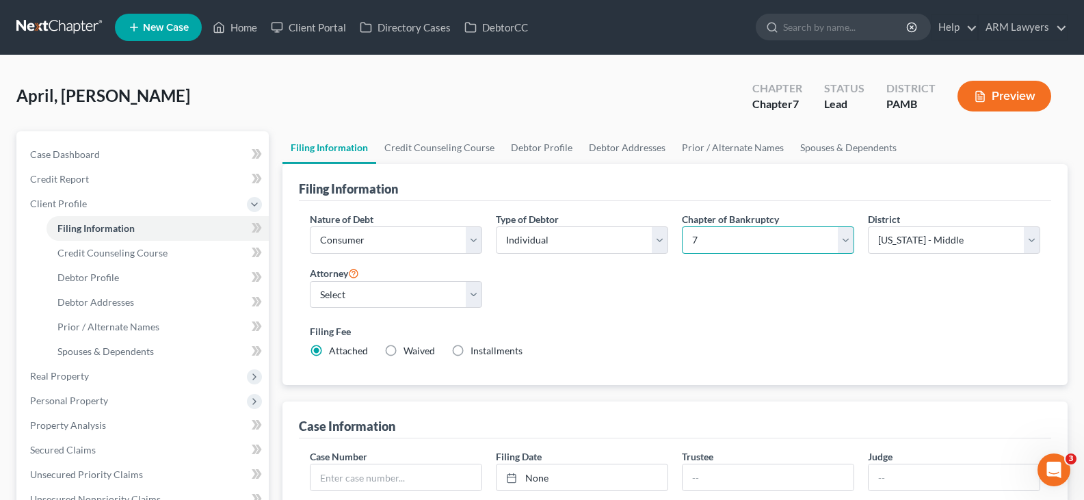
click at [785, 242] on select "Select 7 11 12 13" at bounding box center [768, 239] width 172 height 27
click at [729, 325] on label "Filing Fee" at bounding box center [675, 331] width 731 height 14
click at [724, 247] on select "Select 7 11 12 13" at bounding box center [768, 239] width 172 height 27
select select "3"
click at [682, 226] on select "Select 7 11 12 13" at bounding box center [768, 239] width 172 height 27
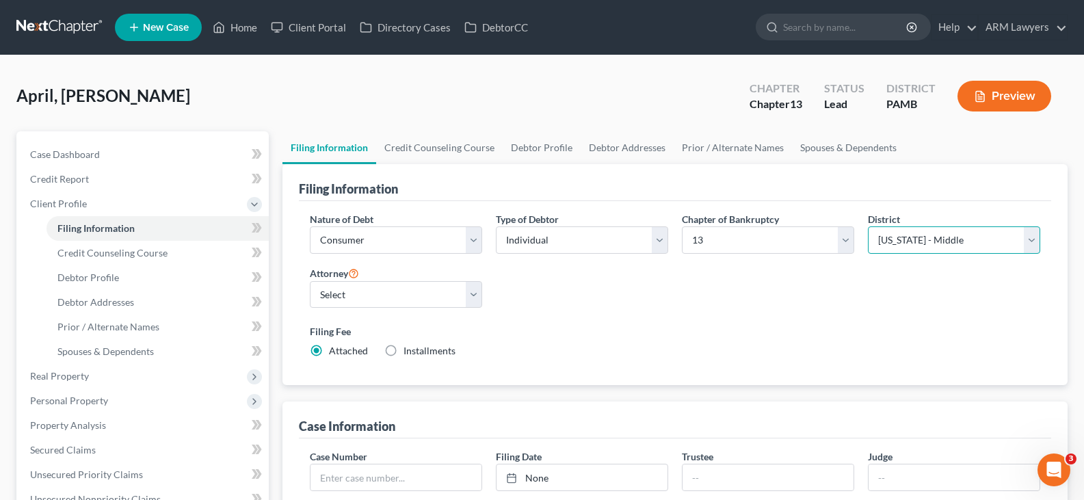
click at [910, 246] on select "Select Alabama - Middle Alabama - Northern Alabama - Southern Alaska Arizona Ar…" at bounding box center [954, 239] width 172 height 27
select select "67"
click at [868, 226] on select "Select Alabama - Middle Alabama - Northern Alabama - Southern Alaska Arizona Ar…" at bounding box center [954, 239] width 172 height 27
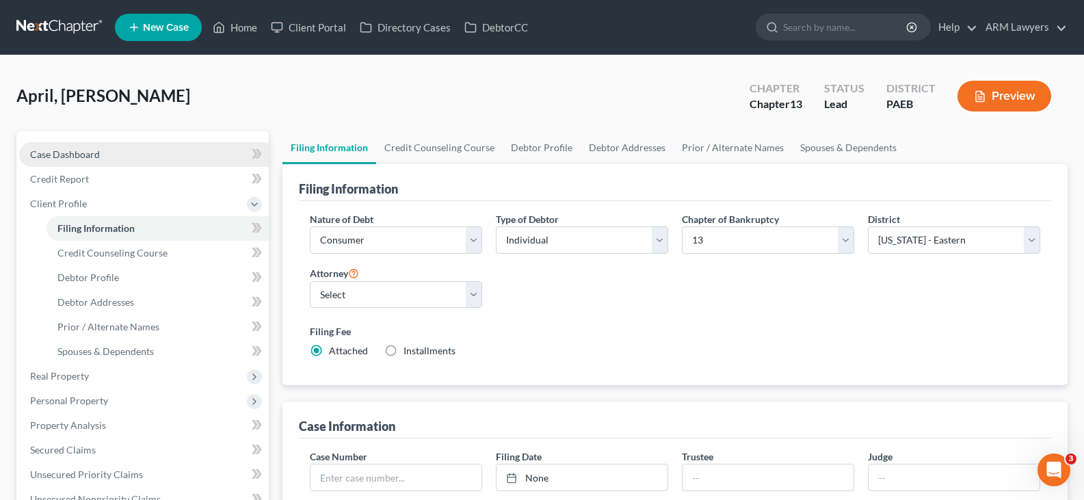
click at [84, 152] on span "Case Dashboard" at bounding box center [65, 154] width 70 height 12
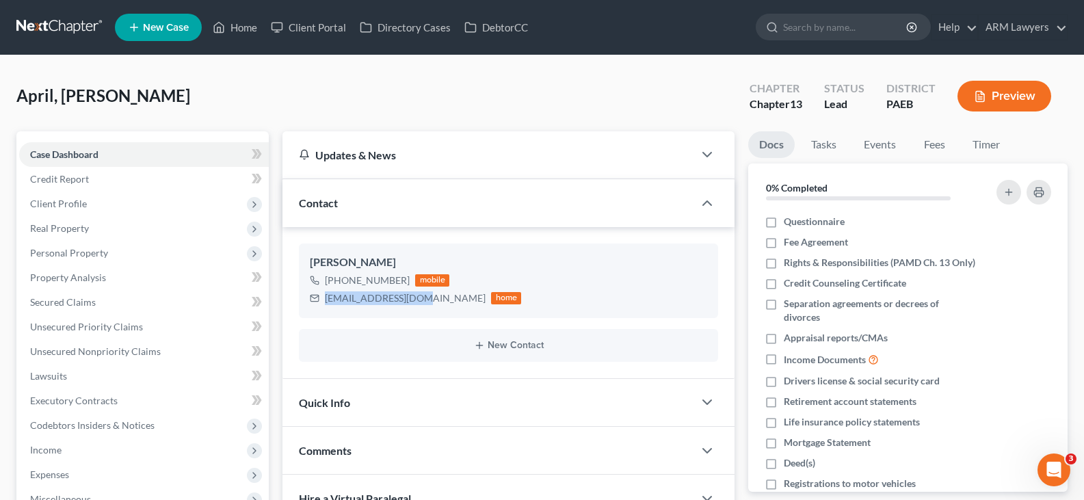
drag, startPoint x: 415, startPoint y: 301, endPoint x: 295, endPoint y: 317, distance: 121.4
click at [295, 317] on div "Lindsey April +1 (610) 505-4862 mobile lnapril86@gmail.com home New Contact" at bounding box center [509, 302] width 452 height 151
copy div "lnapril86@gmail.com"
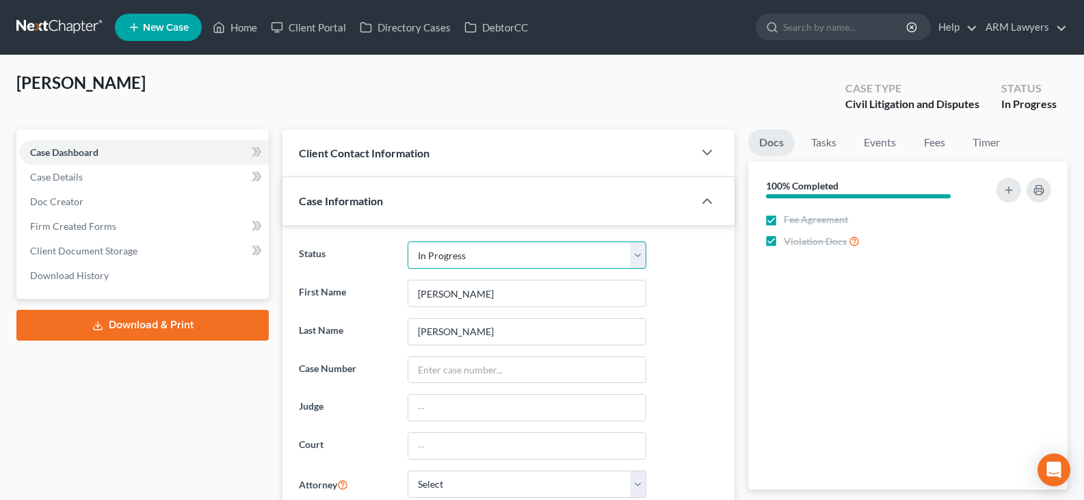
click at [499, 246] on select "Answer Due Awaiting Confirmation Awaiting Discharge Confirmed Could Not Contact…" at bounding box center [527, 254] width 239 height 27
select select "0"
click at [500, 253] on select "Answer Due Awaiting Confirmation Awaiting Discharge Confirmed Could Not Contact…" at bounding box center [527, 254] width 239 height 27
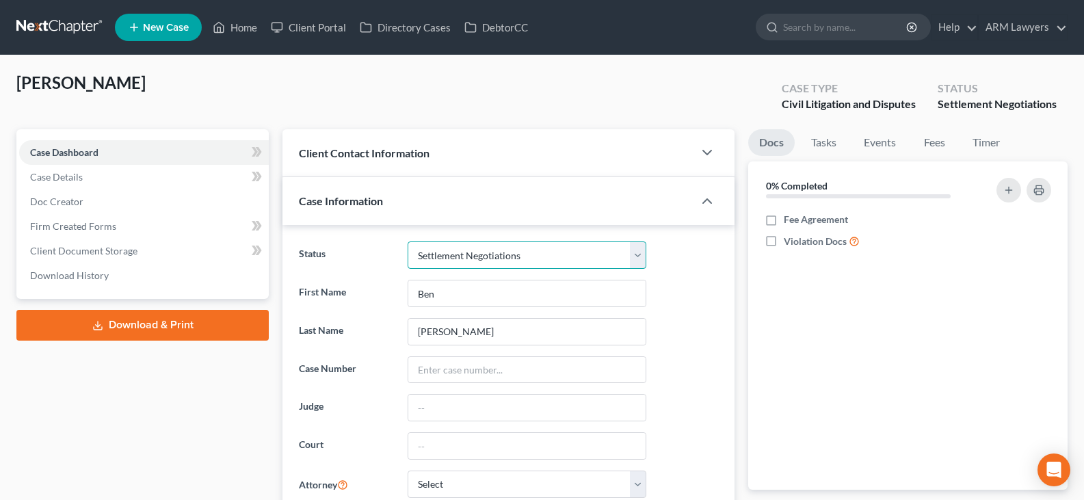
click at [468, 265] on select "Answer Due Awaiting Confirmation Awaiting Discharge Confirmed Could Not Contact…" at bounding box center [527, 254] width 239 height 27
select select "6"
